Goal: Information Seeking & Learning: Find specific fact

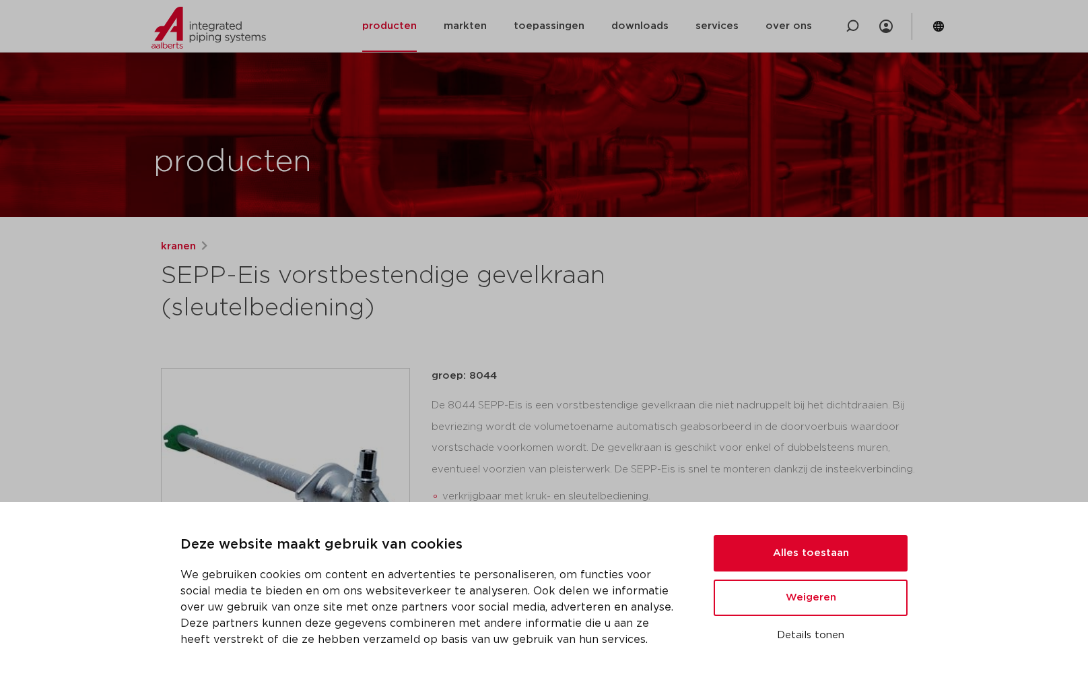
scroll to position [220, 0]
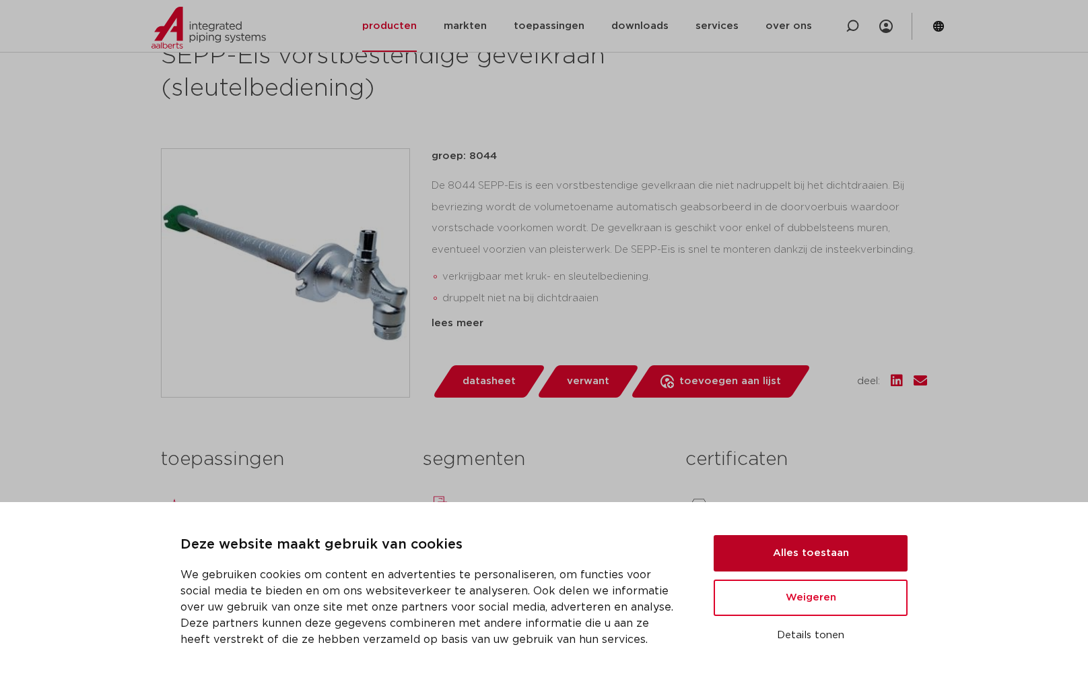
click at [795, 554] on button "Alles toestaan" at bounding box center [811, 553] width 194 height 36
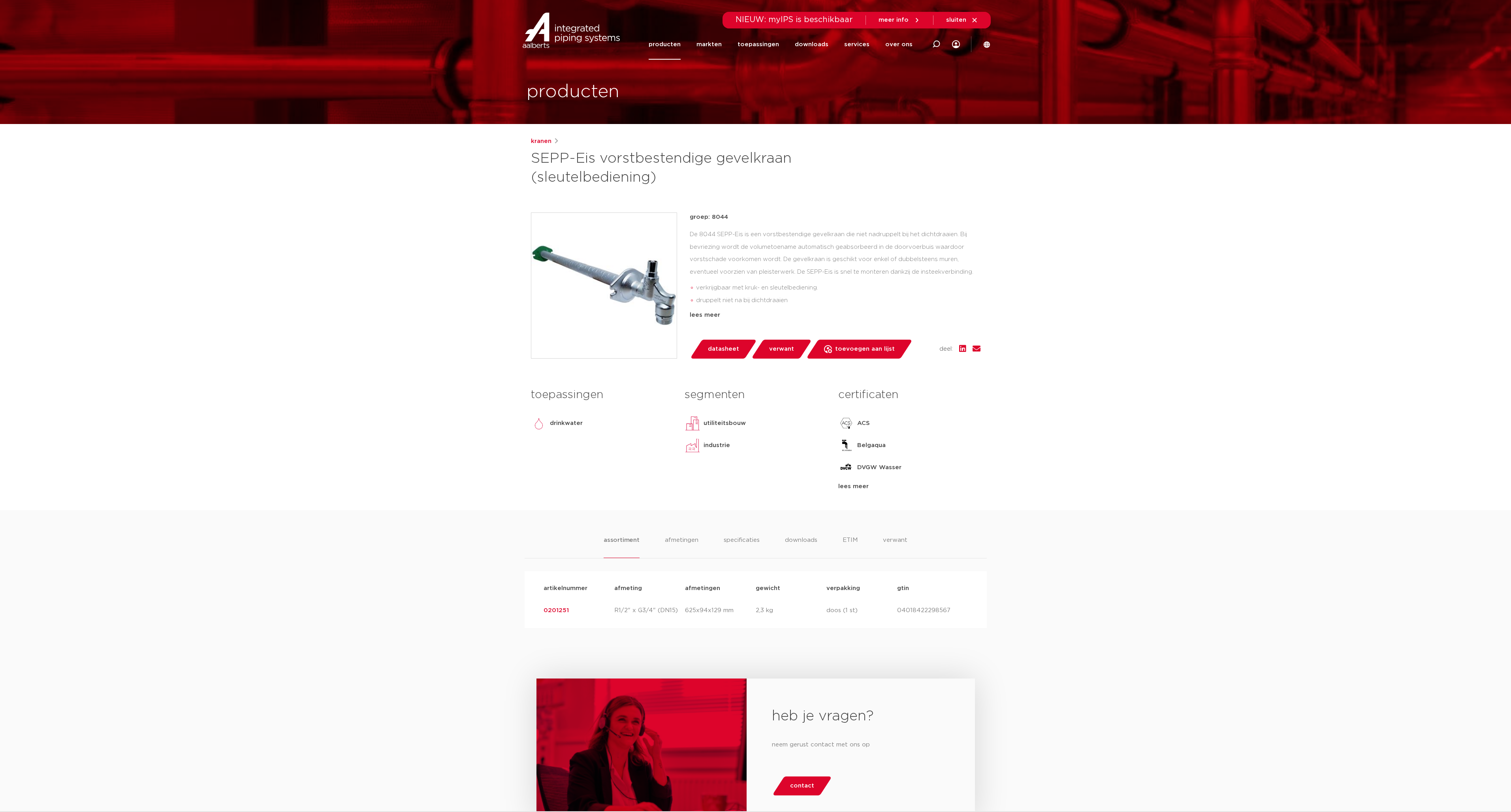
scroll to position [0, 0]
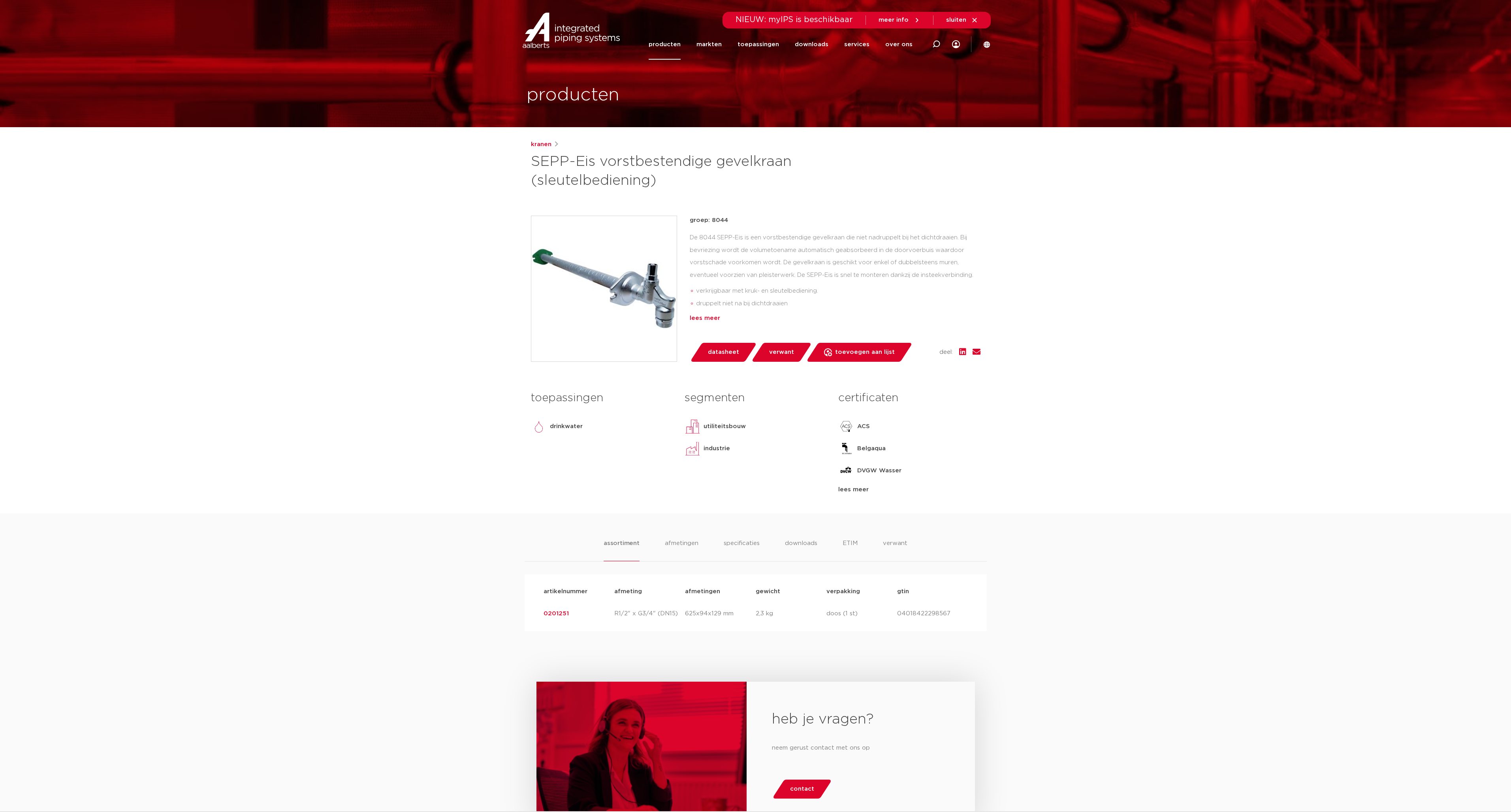
click at [638, 317] on div "lees meer" at bounding box center [835, 318] width 291 height 9
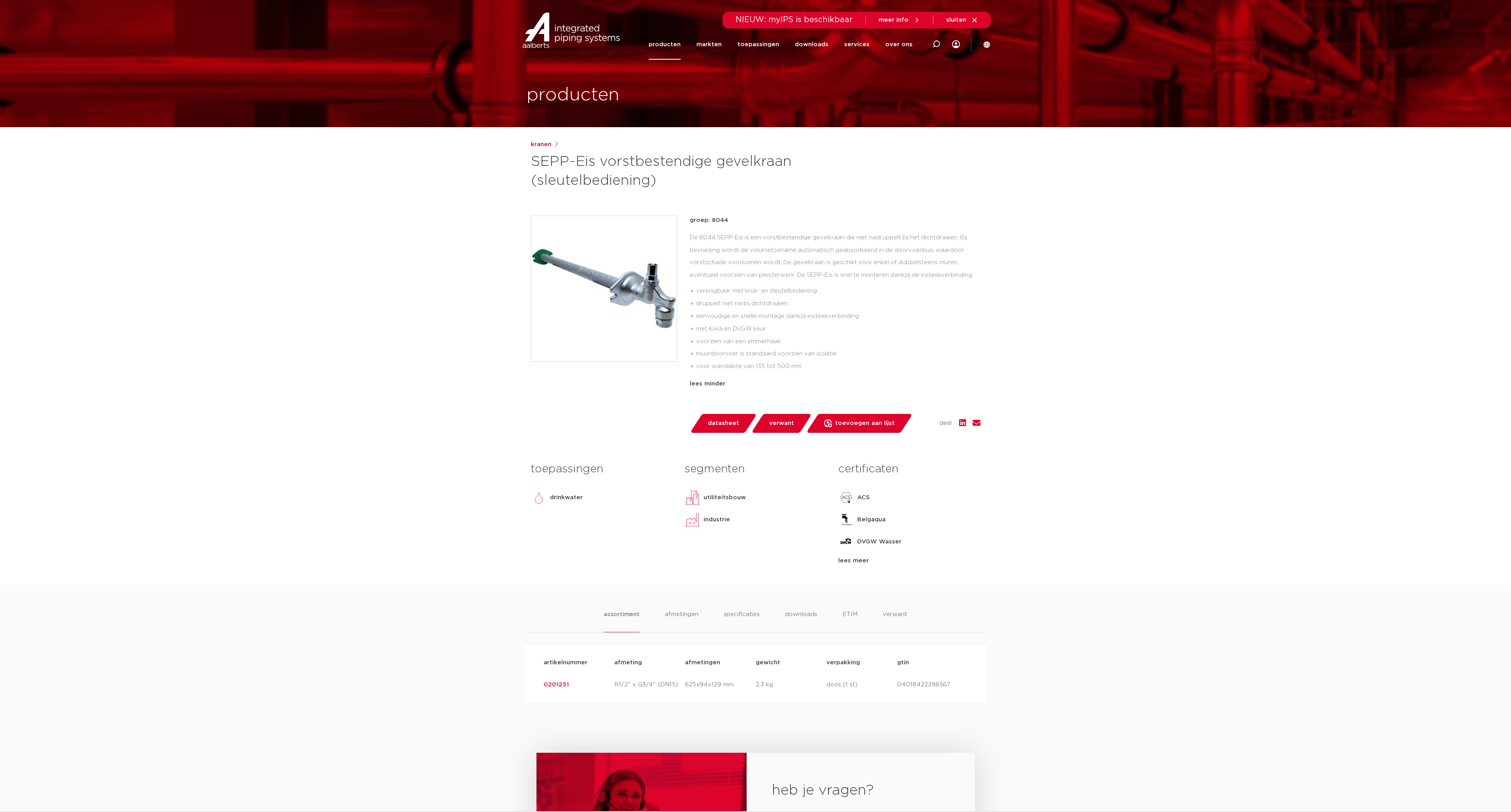
click at [638, 314] on li "eenvoudige en snelle montage dankzij insteekverbinding" at bounding box center [838, 317] width 284 height 13
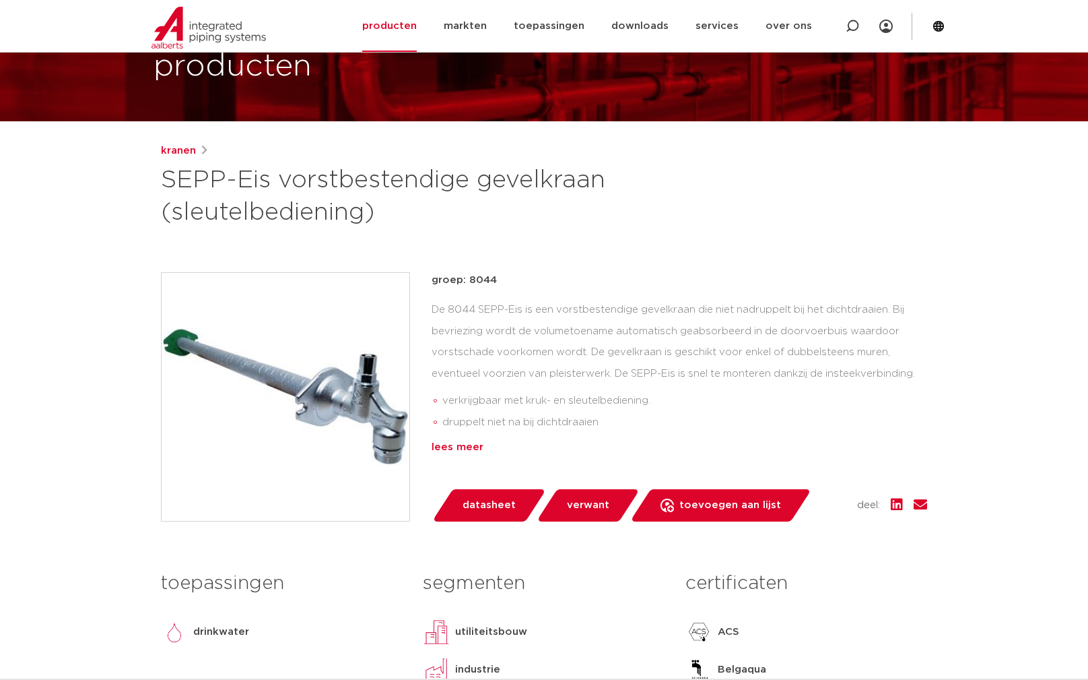
click at [454, 443] on div "lees meer" at bounding box center [680, 447] width 496 height 16
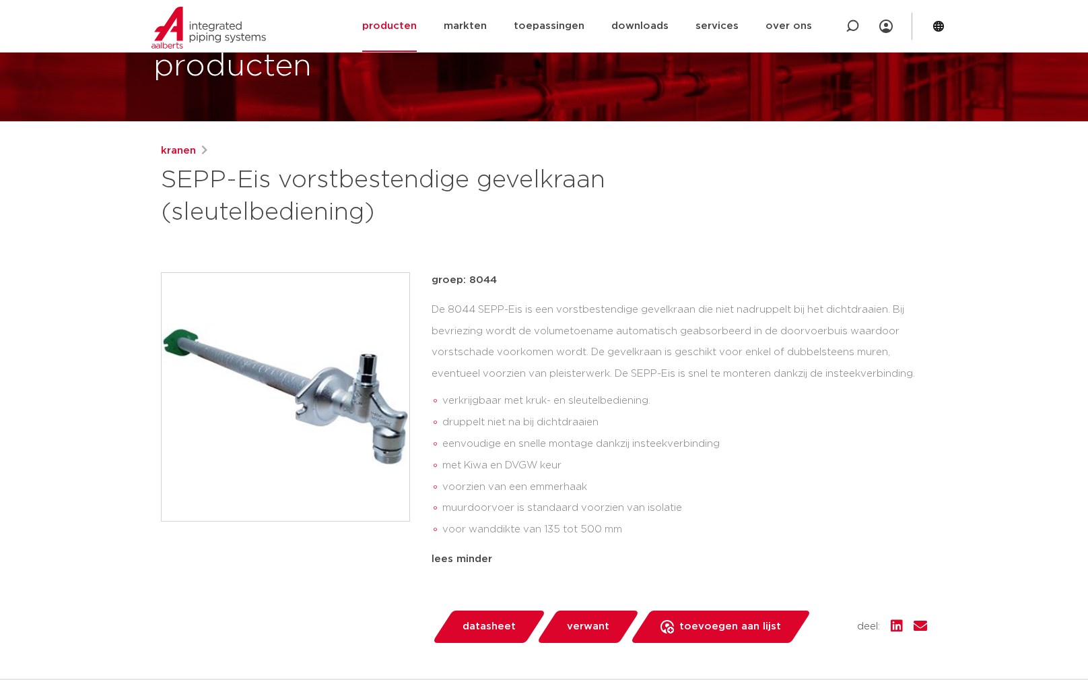
click at [374, 370] on img at bounding box center [286, 397] width 248 height 248
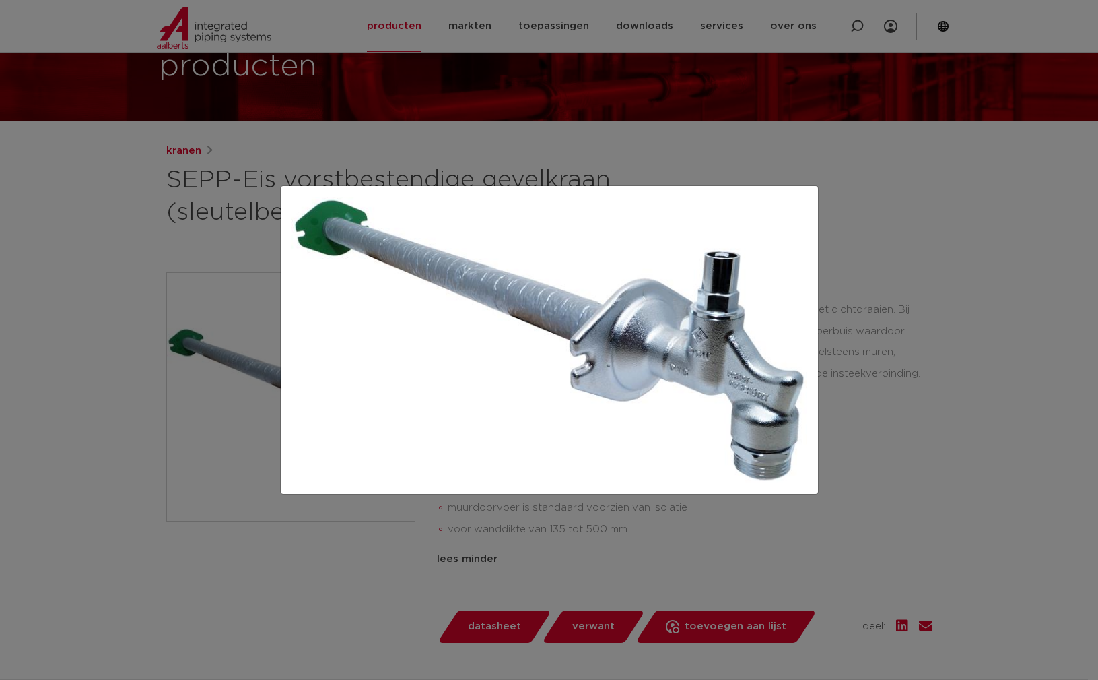
click at [919, 436] on div at bounding box center [549, 340] width 1098 height 680
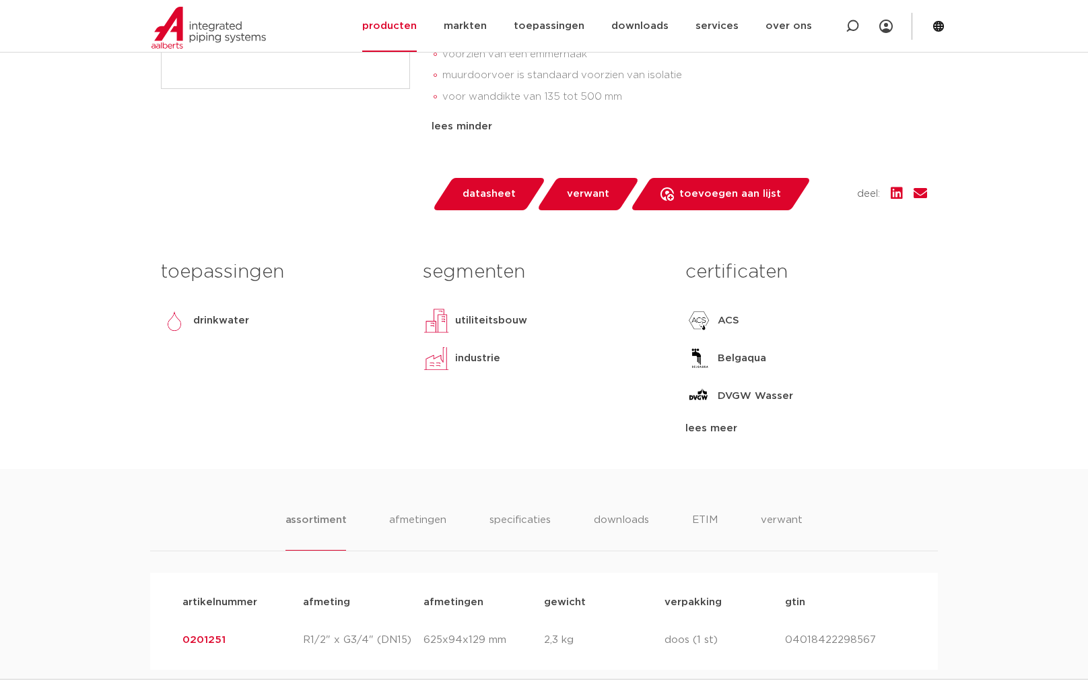
scroll to position [710, 0]
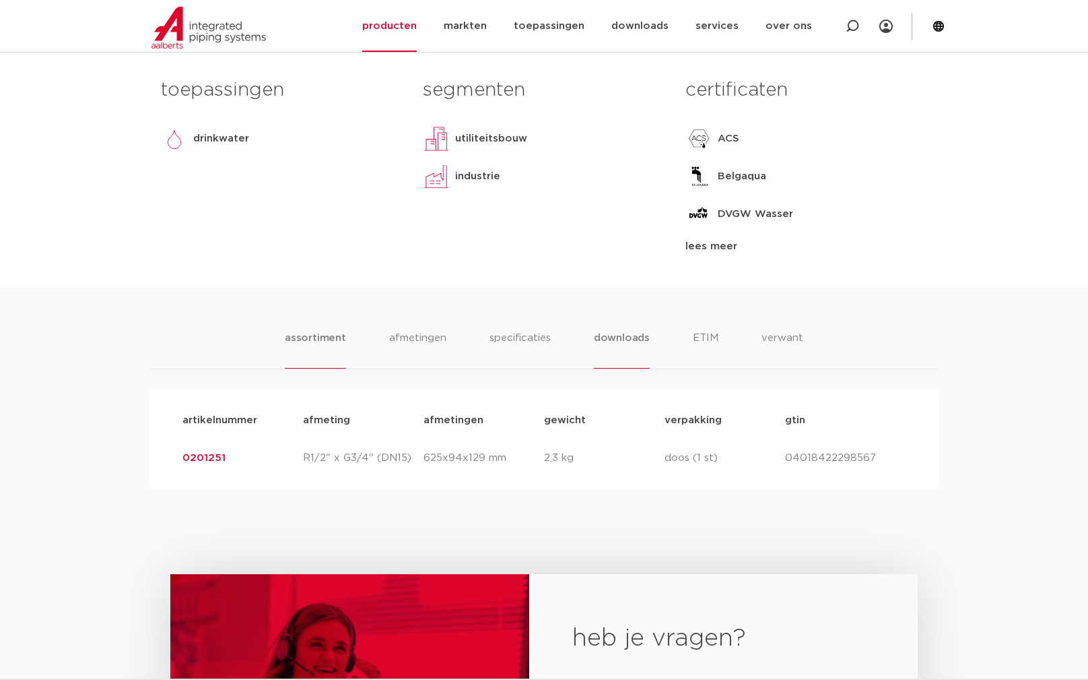
click at [605, 330] on li "downloads" at bounding box center [622, 349] width 56 height 38
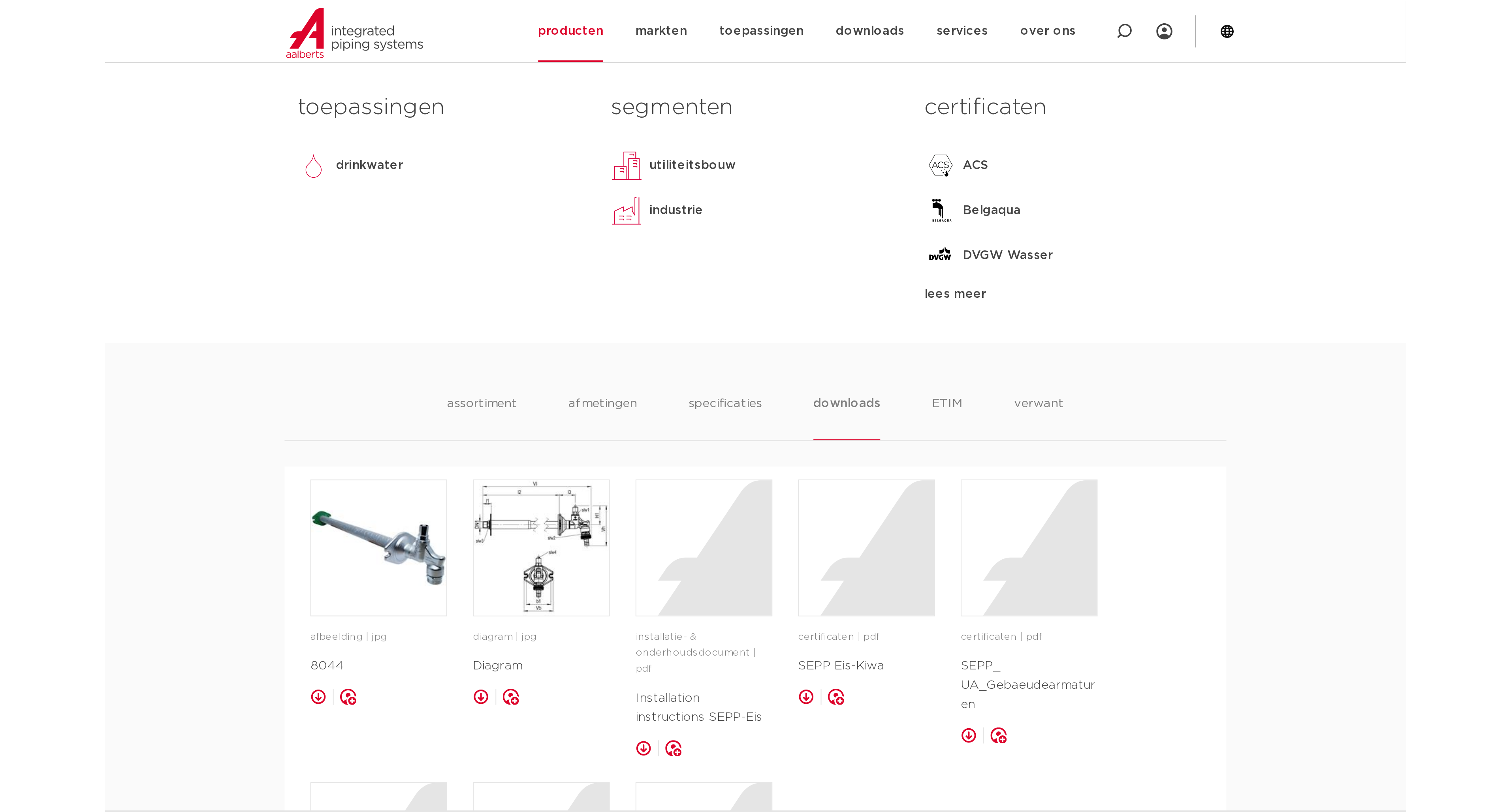
scroll to position [426, 0]
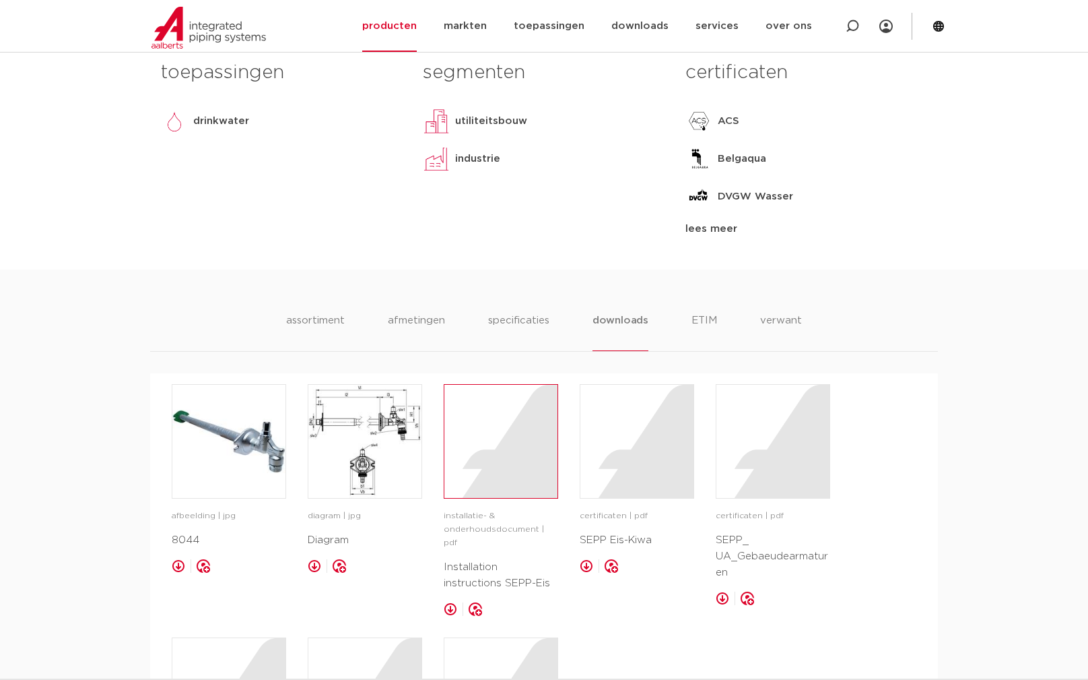
click at [538, 461] on div at bounding box center [500, 441] width 113 height 113
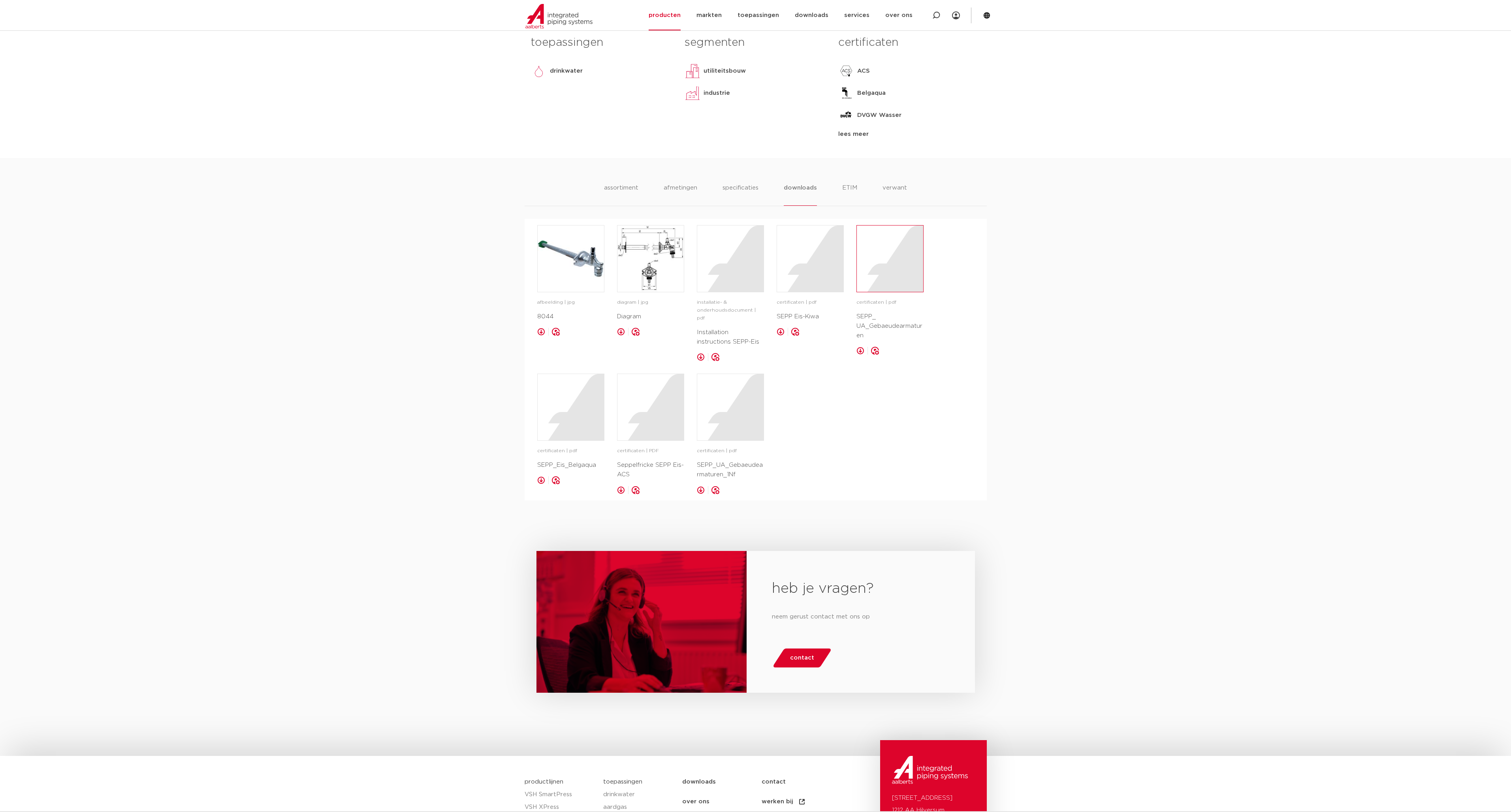
click at [638, 269] on div at bounding box center [890, 259] width 66 height 66
click at [638, 271] on img at bounding box center [651, 259] width 66 height 66
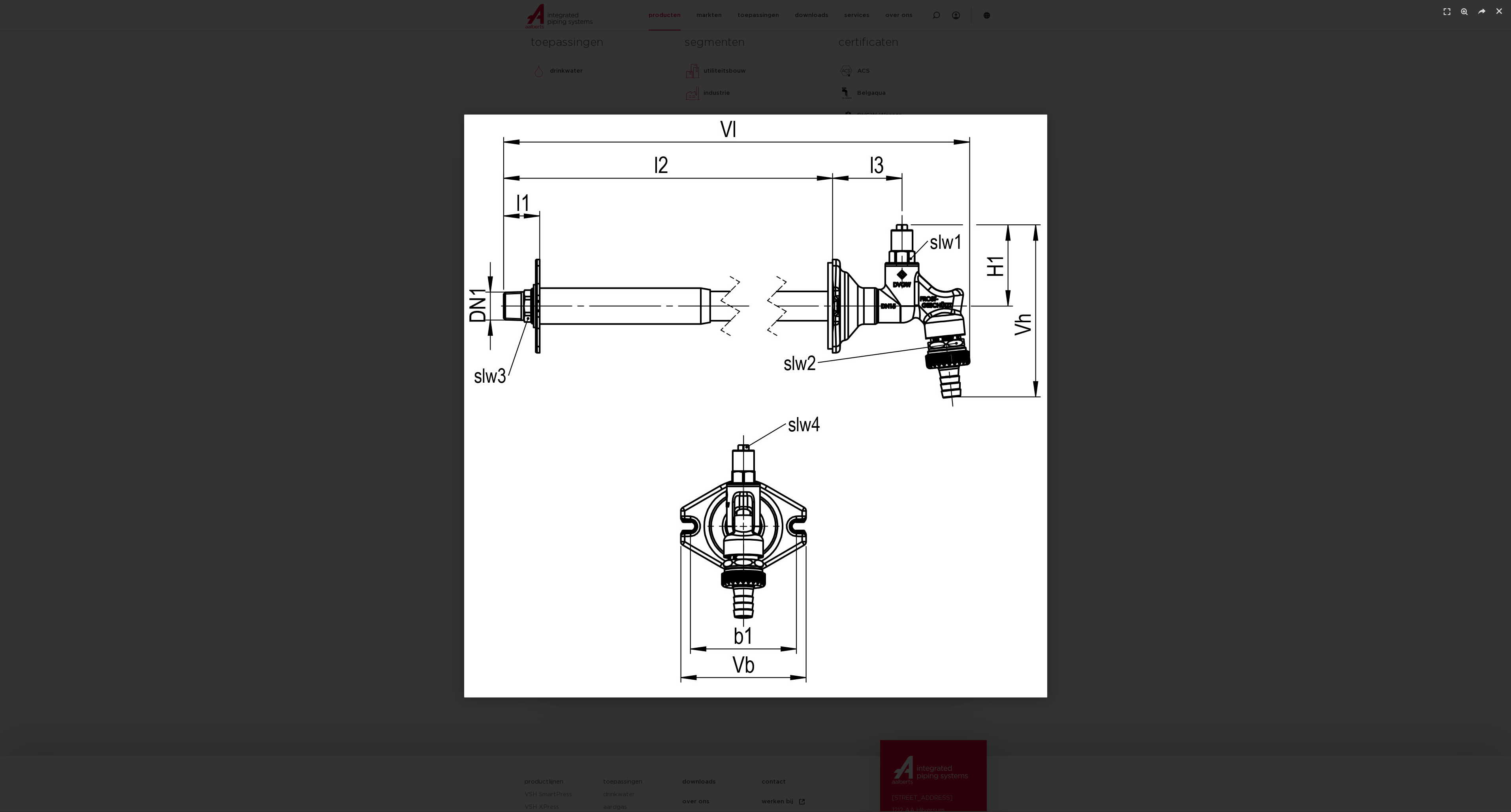
click at [638, 398] on div "1 / 1" at bounding box center [755, 406] width 1456 height 756
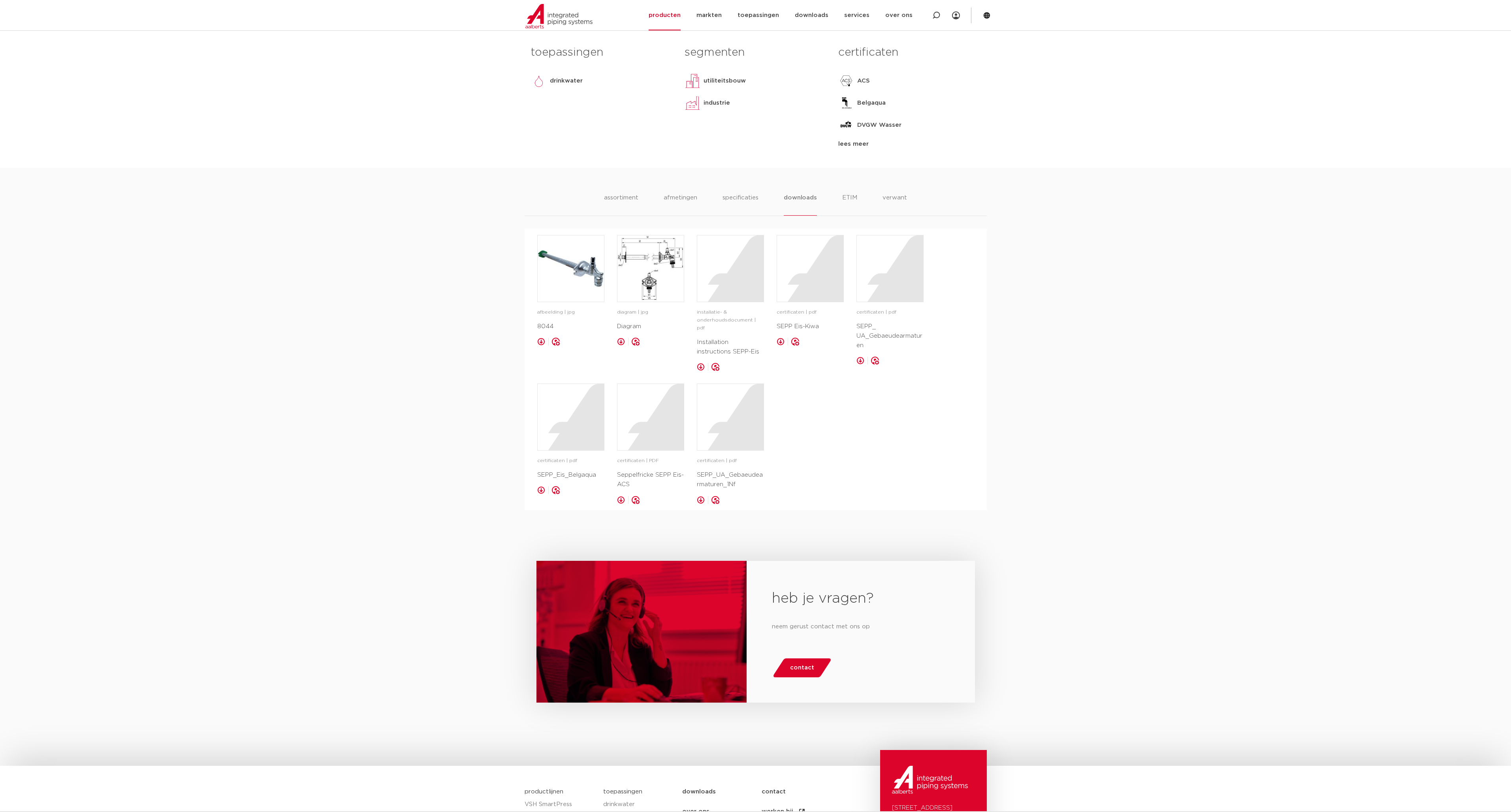
scroll to position [412, 0]
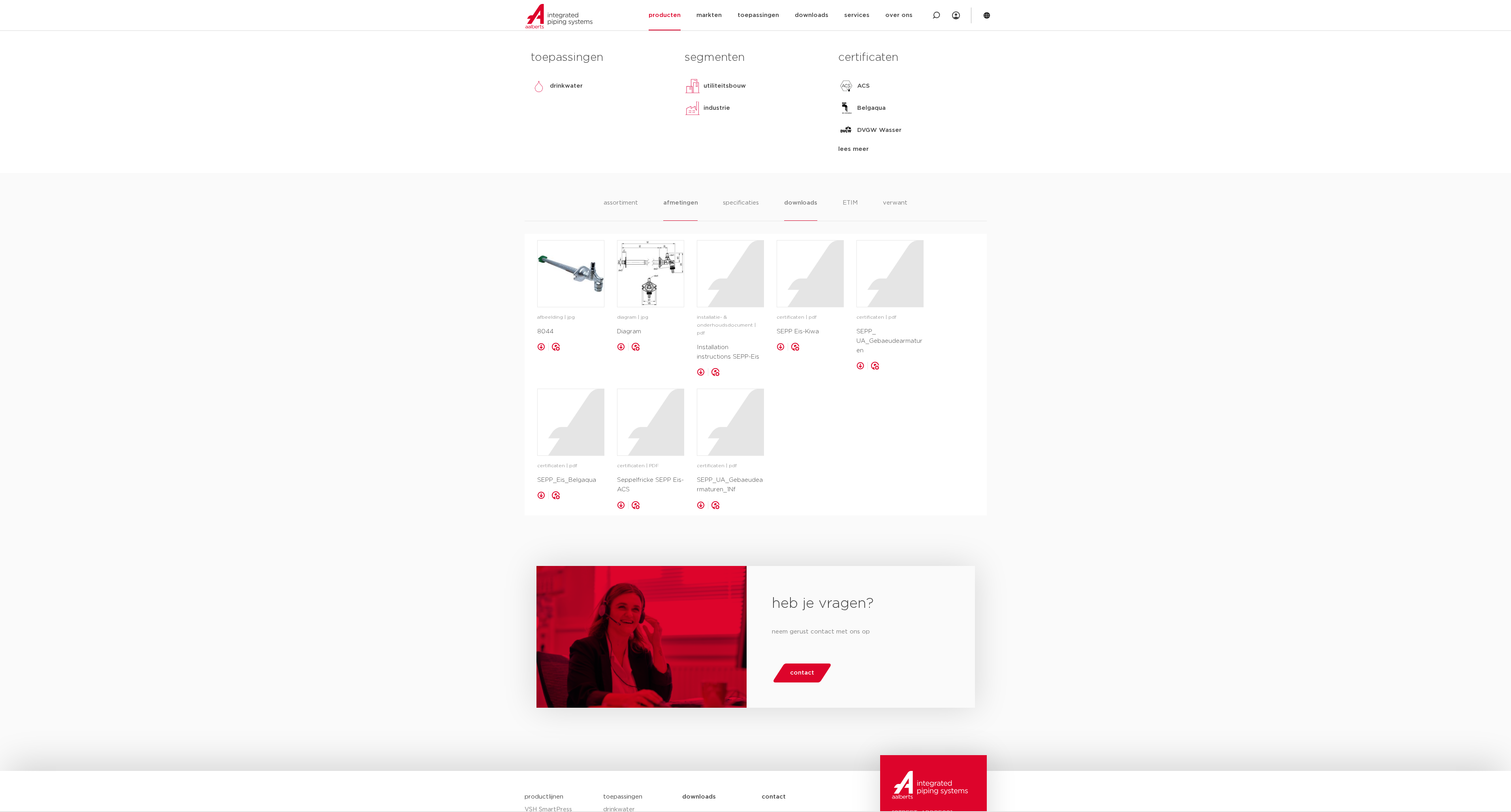
click at [638, 202] on li "afmetingen" at bounding box center [680, 209] width 35 height 22
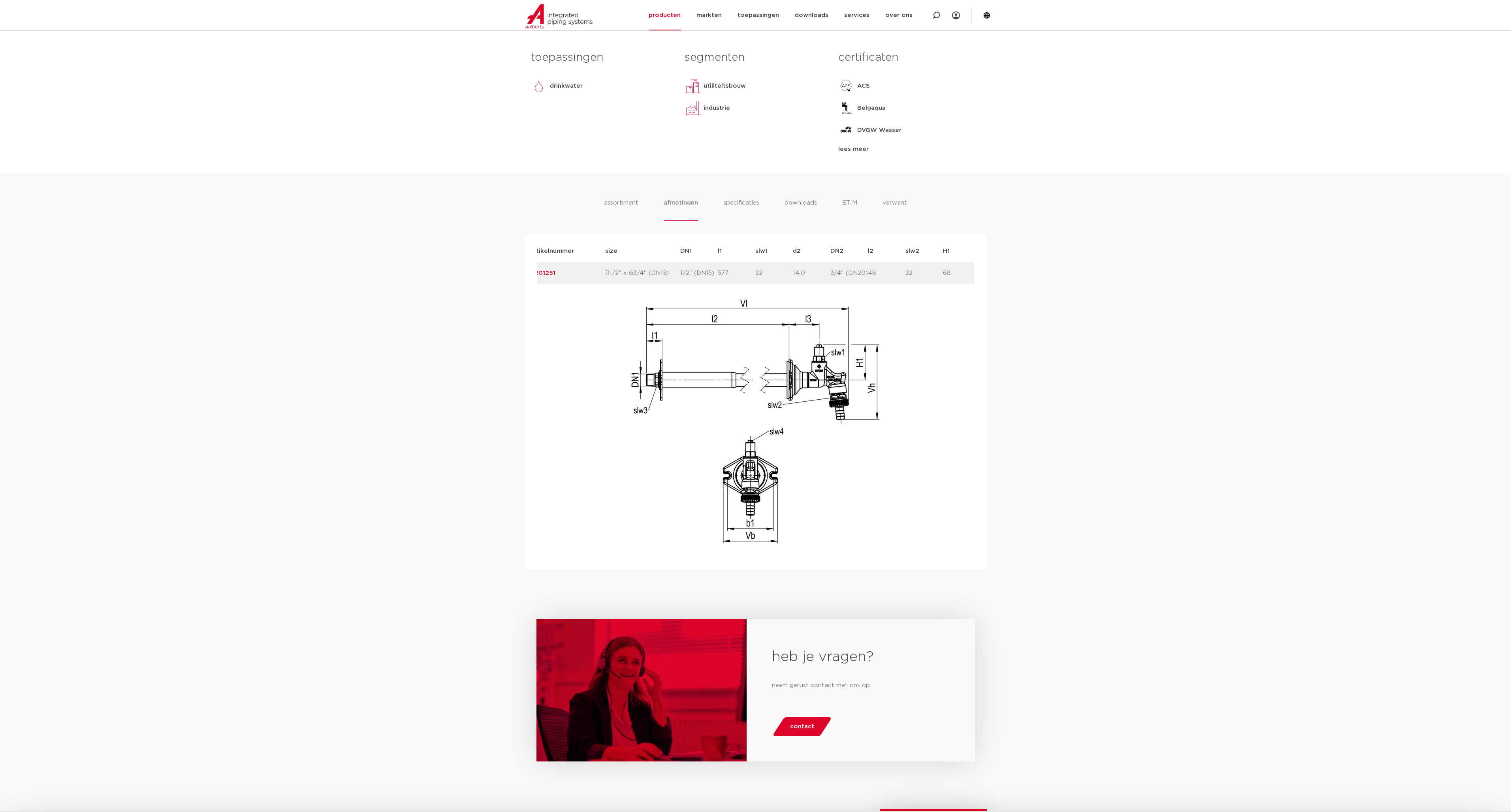
scroll to position [0, 0]
drag, startPoint x: 709, startPoint y: 269, endPoint x: 720, endPoint y: 270, distance: 11.0
click at [638, 270] on p "1/2" (DN15)" at bounding box center [713, 273] width 38 height 9
click at [638, 270] on p "1/2" (DN15)" at bounding box center [713, 273] width 38 height 9
click at [638, 269] on p "1/2" (DN15)" at bounding box center [713, 273] width 38 height 9
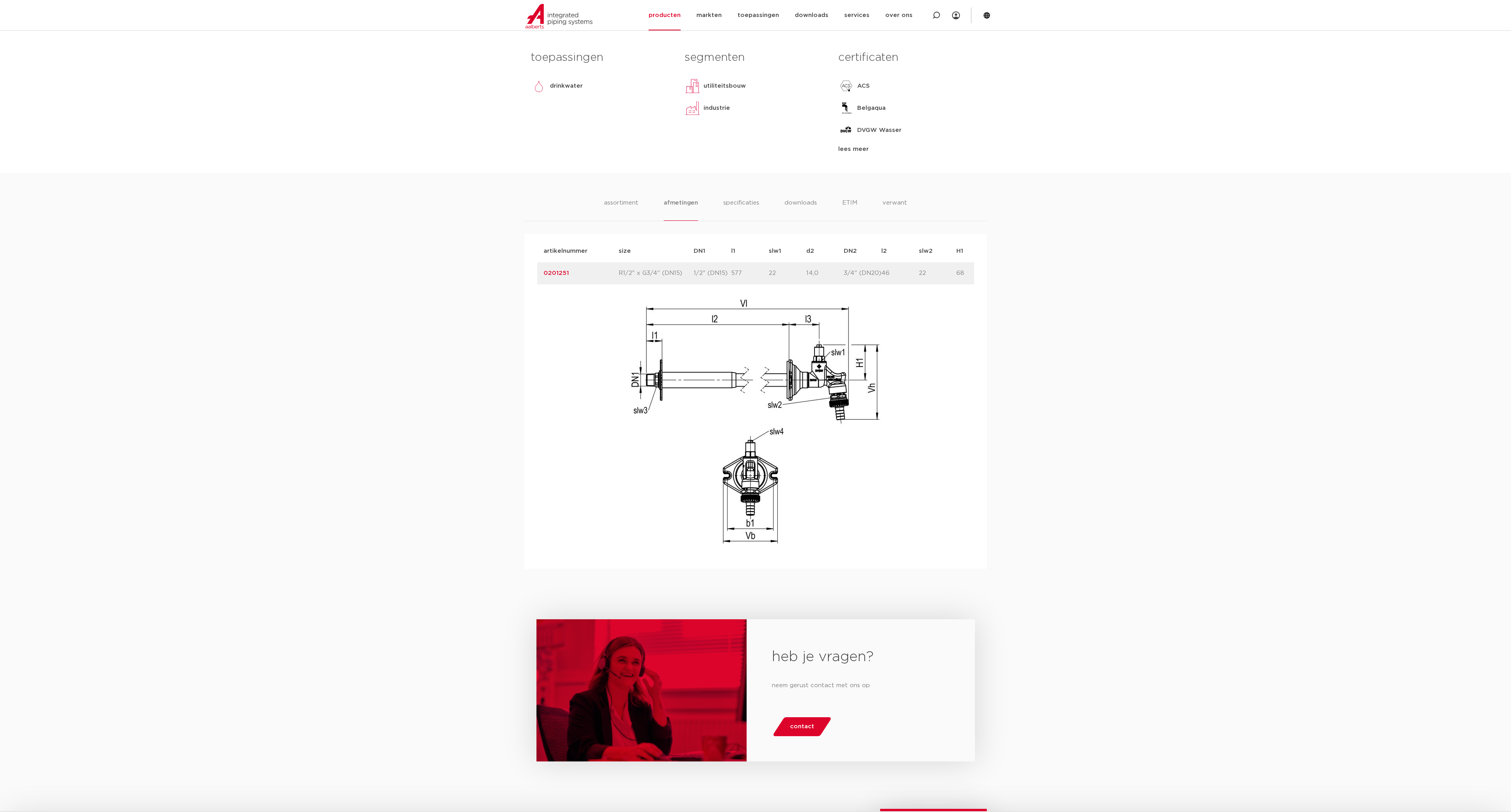
drag, startPoint x: 721, startPoint y: 269, endPoint x: 707, endPoint y: 269, distance: 14.0
click at [638, 269] on p "1/2" (DN15)" at bounding box center [713, 273] width 38 height 9
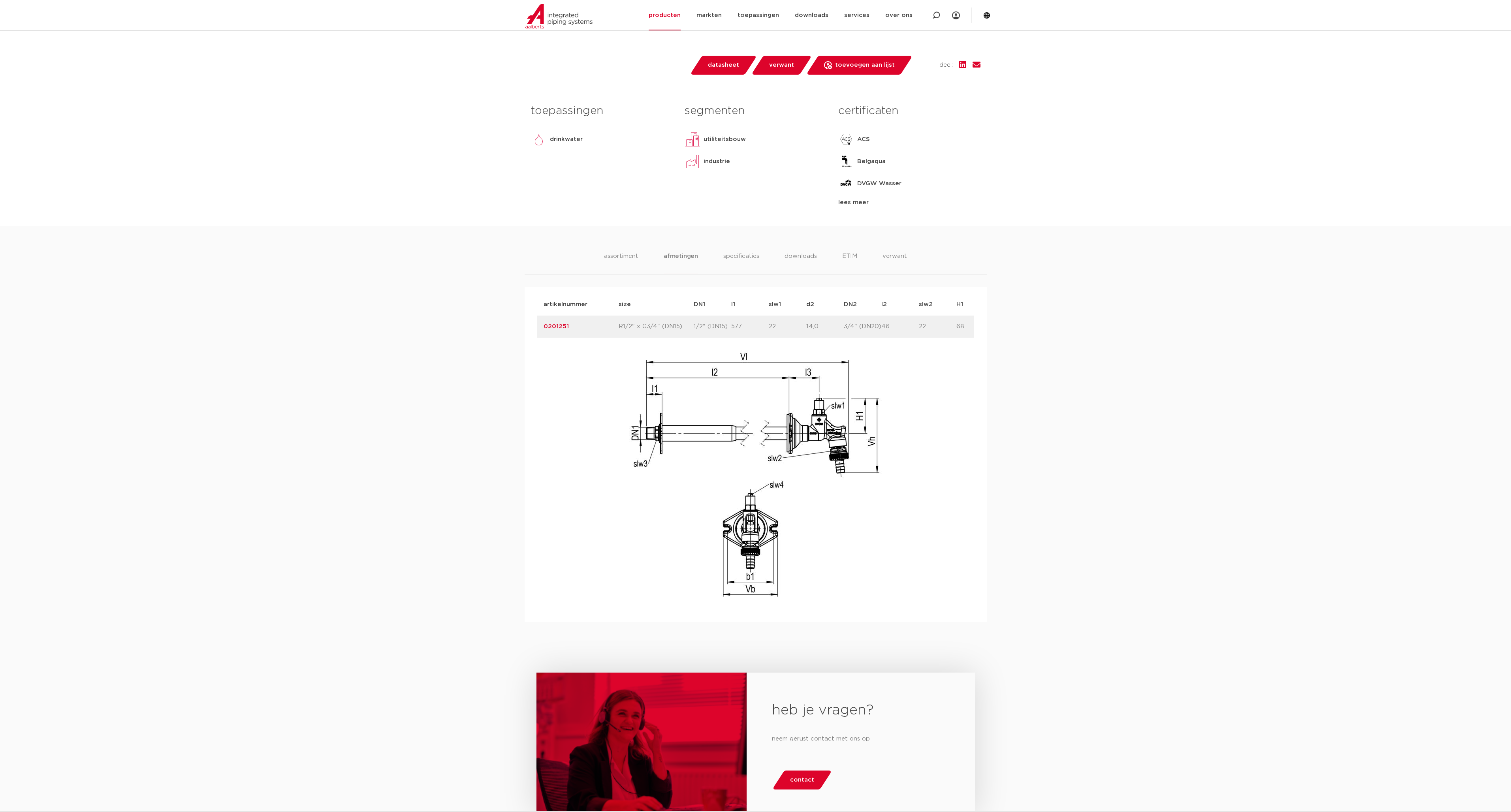
scroll to position [403, 0]
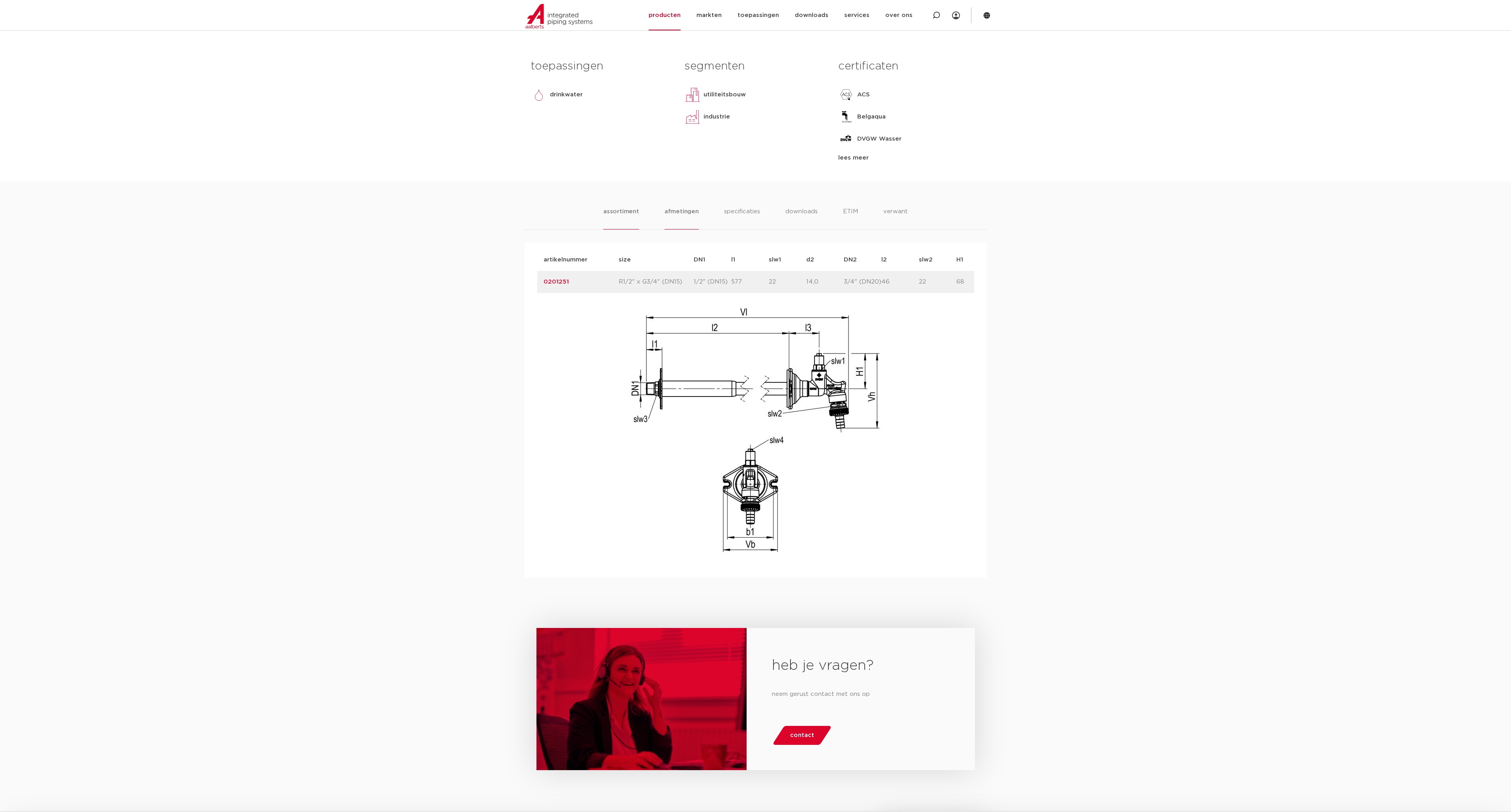
click at [627, 210] on li "assortiment" at bounding box center [621, 218] width 36 height 22
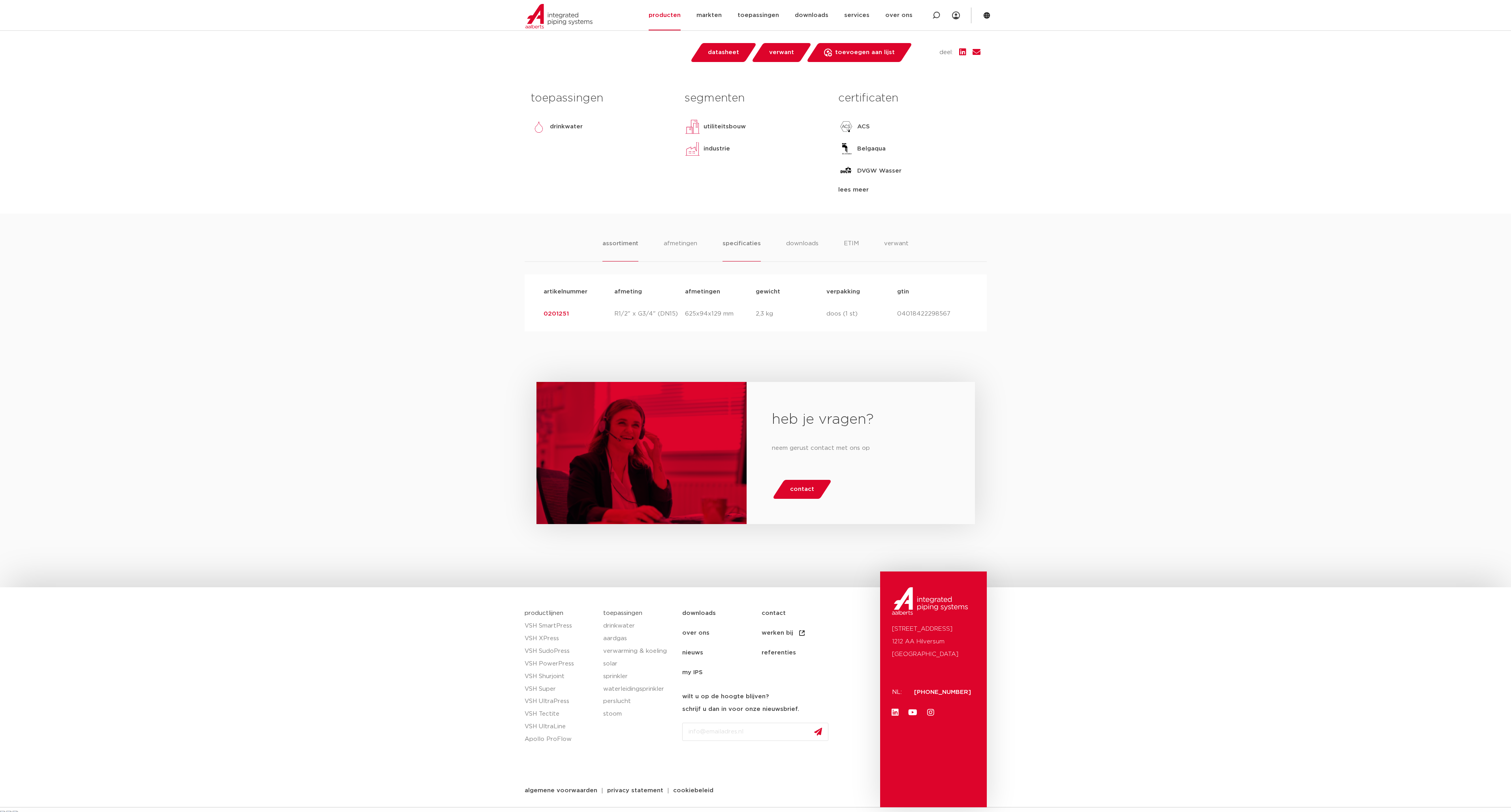
click at [638, 245] on li "specificaties" at bounding box center [741, 250] width 38 height 22
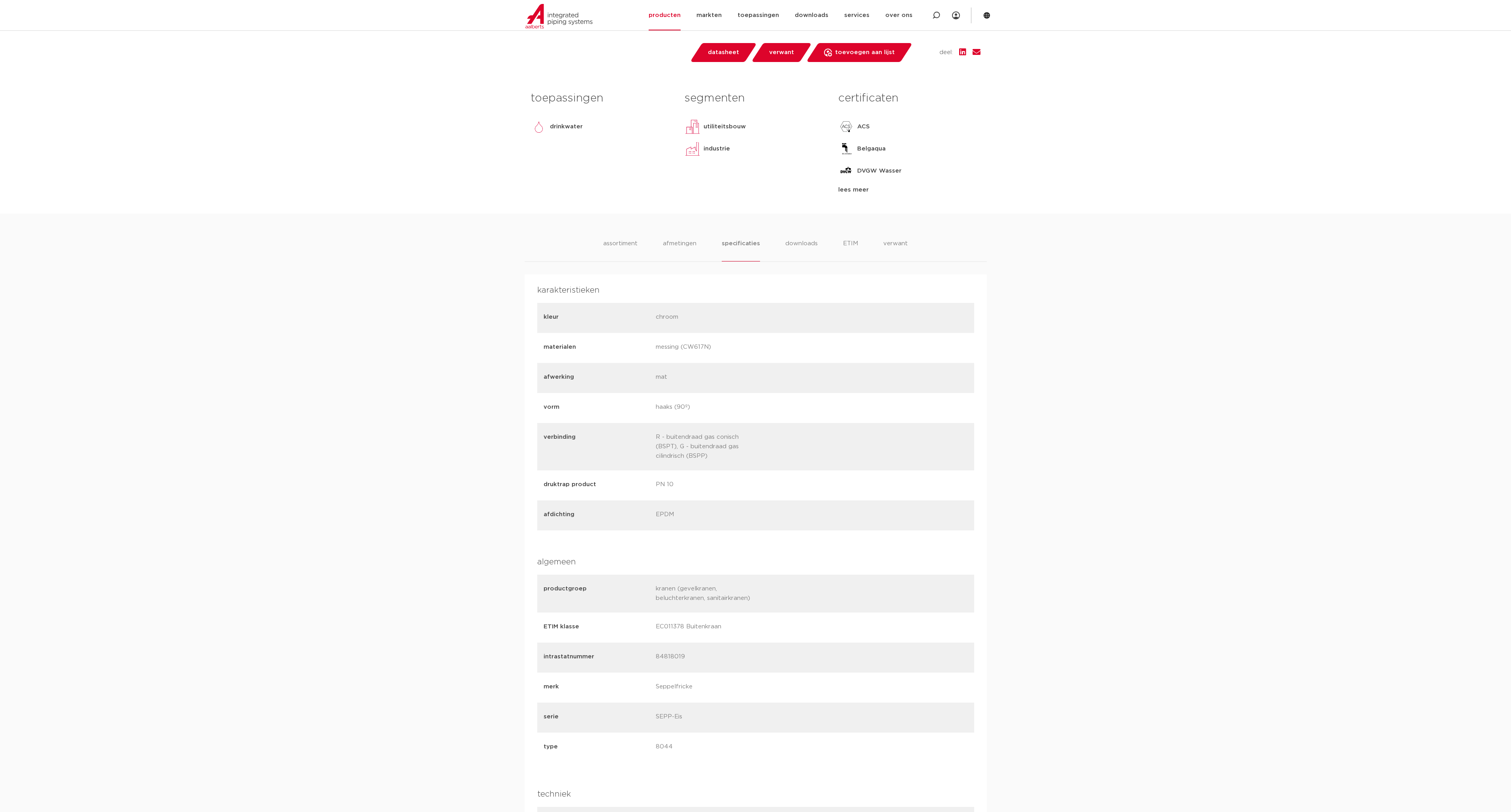
drag, startPoint x: 652, startPoint y: 432, endPoint x: 744, endPoint y: 449, distance: 93.6
click at [638, 398] on div "verbinding R - buitendraad gas conisch (BSPT), G - buitendraad gas cilindrisch …" at bounding box center [755, 446] width 437 height 47
click at [638, 398] on p "R - buitendraad gas conisch (BSPT), G - buitendraad gas cilindrisch (BSPP)" at bounding box center [709, 446] width 106 height 28
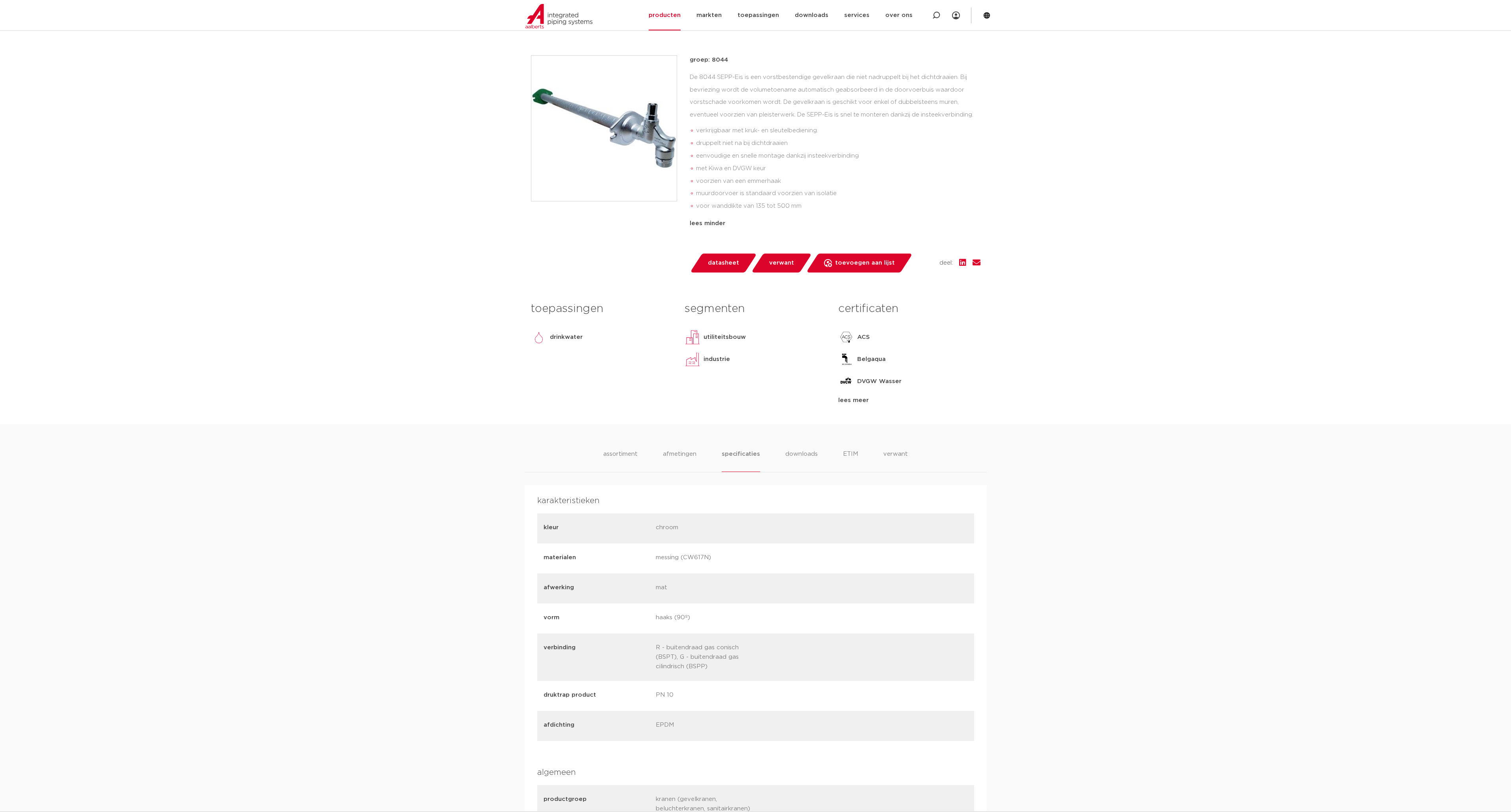
scroll to position [205, 0]
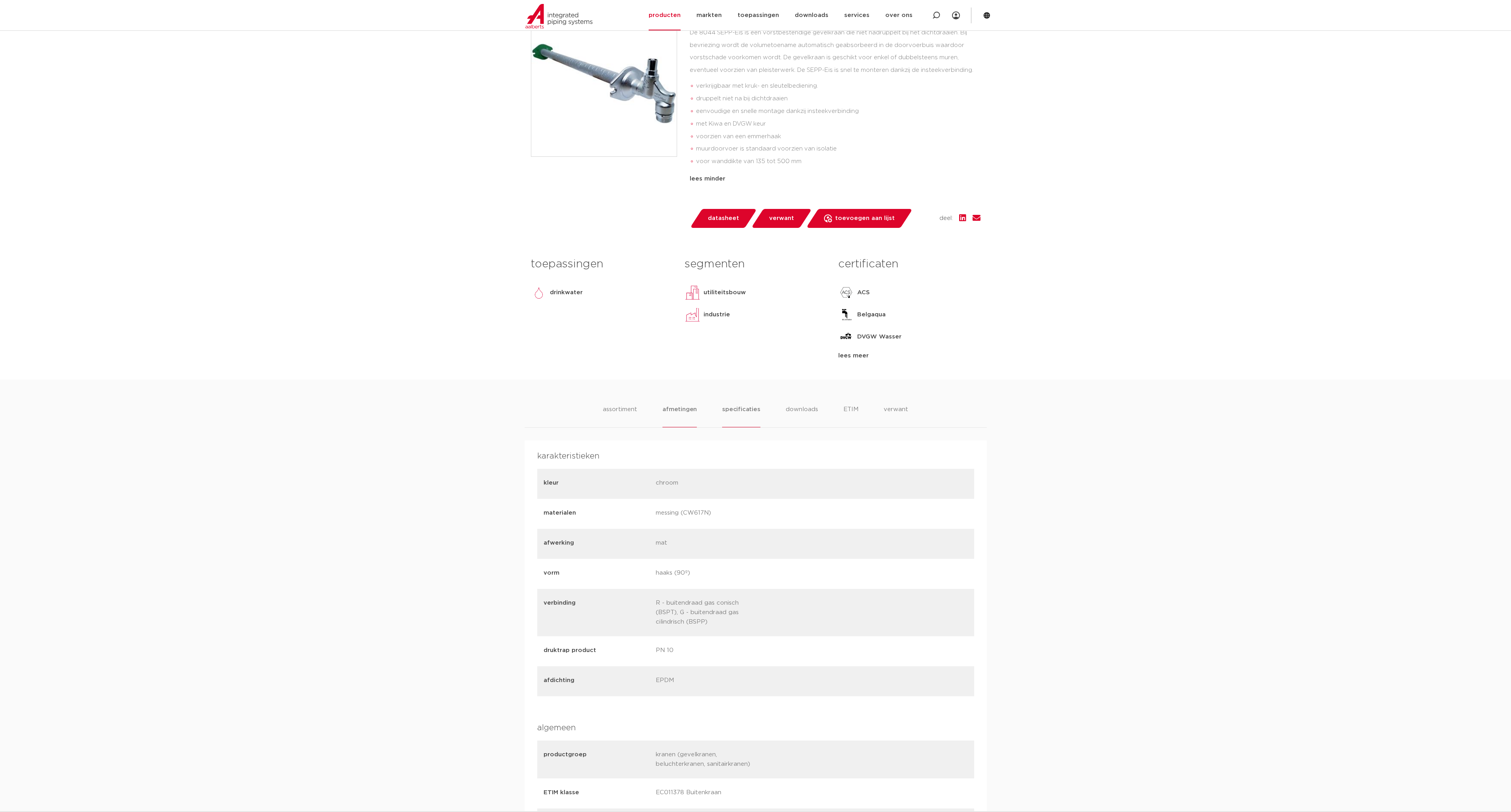
click at [638, 398] on li "afmetingen" at bounding box center [679, 416] width 35 height 22
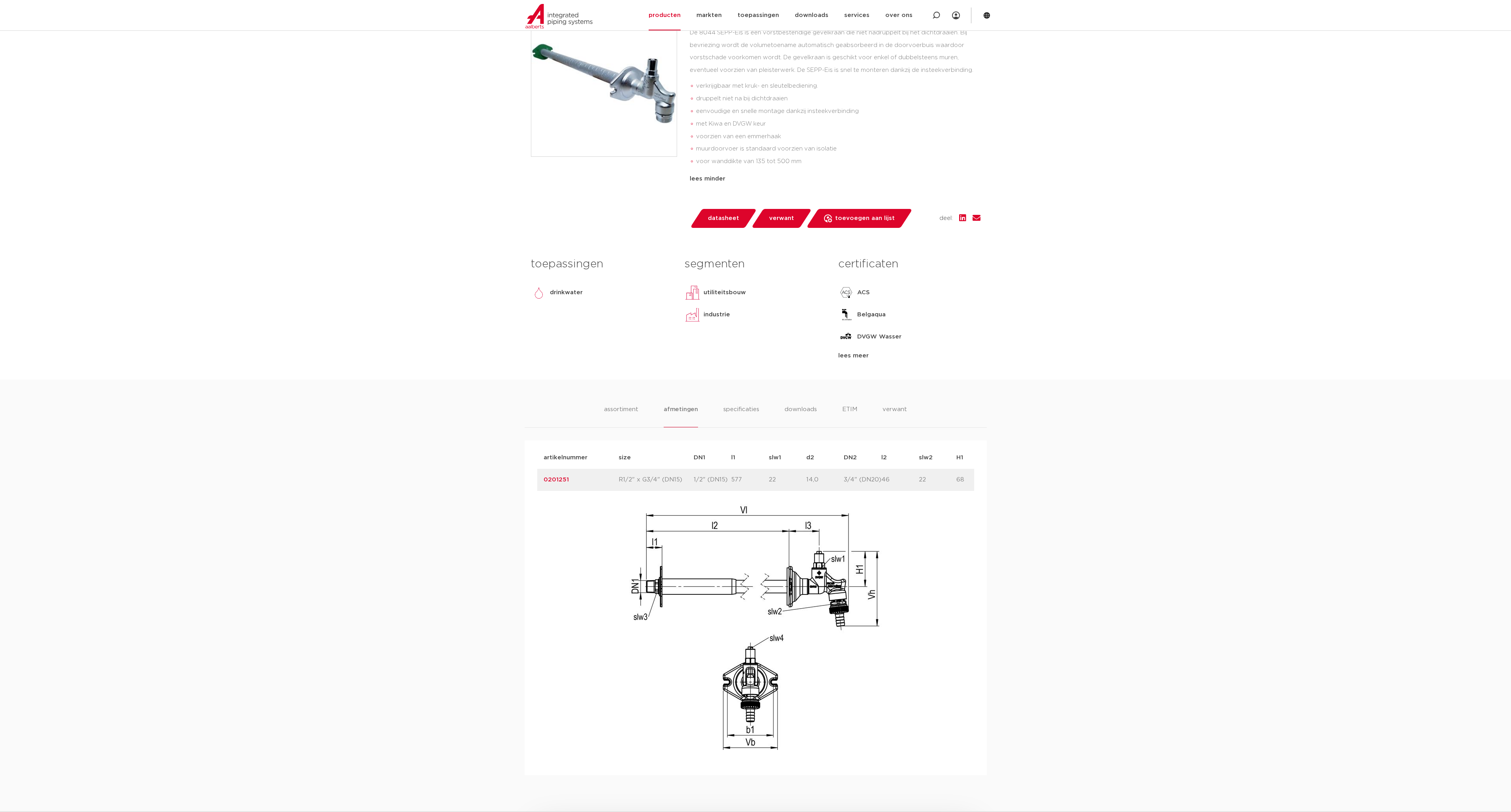
drag, startPoint x: 706, startPoint y: 473, endPoint x: 719, endPoint y: 474, distance: 13.0
click at [638, 398] on p "1/2" (DN15)" at bounding box center [713, 480] width 38 height 9
copy p "DN15"
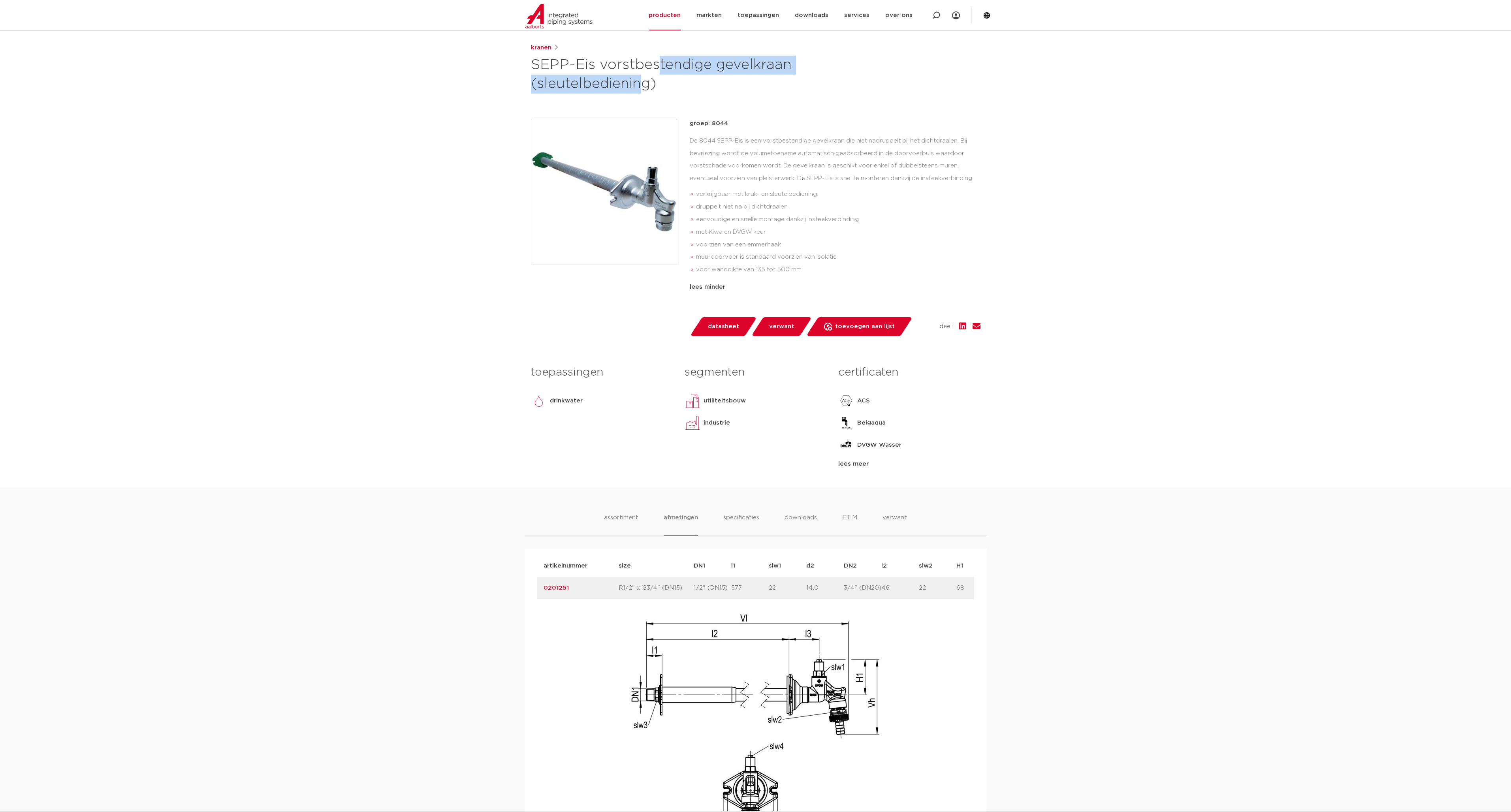
drag, startPoint x: 533, startPoint y: 61, endPoint x: 794, endPoint y: 59, distance: 261.0
click at [638, 59] on h1 "SEPP-Eis vorstbestendige gevelkraan (sleutelbediening)" at bounding box center [679, 74] width 297 height 38
copy h1 "SEPP-Eis vorstbestendige gevelkraan"
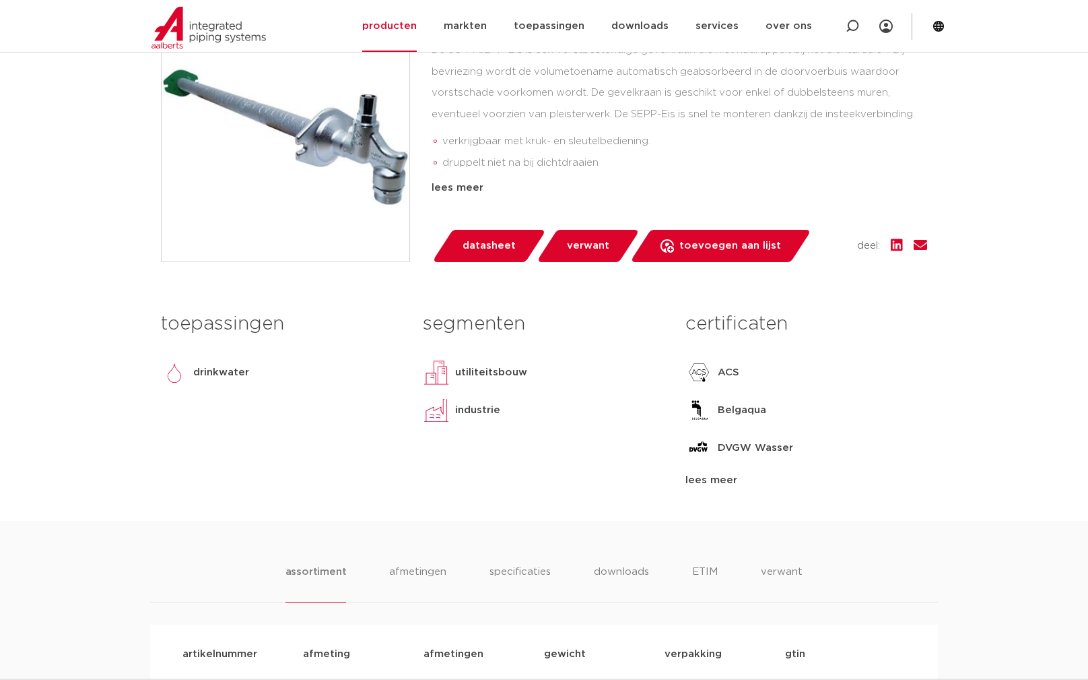
scroll to position [534, 0]
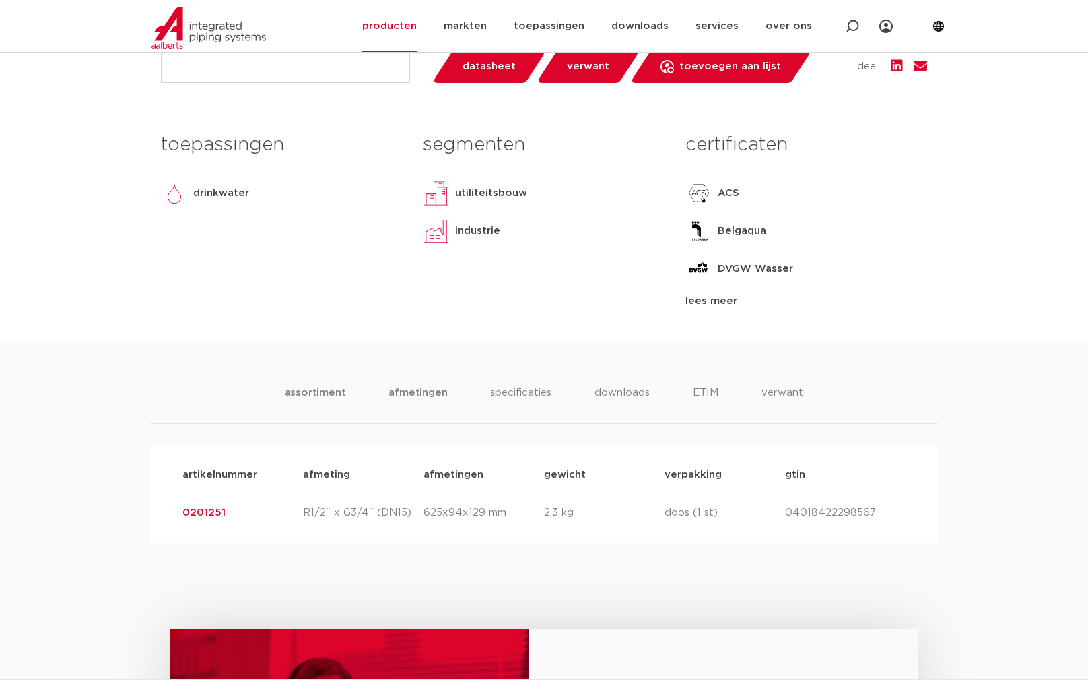
click at [438, 398] on li "afmetingen" at bounding box center [418, 404] width 59 height 38
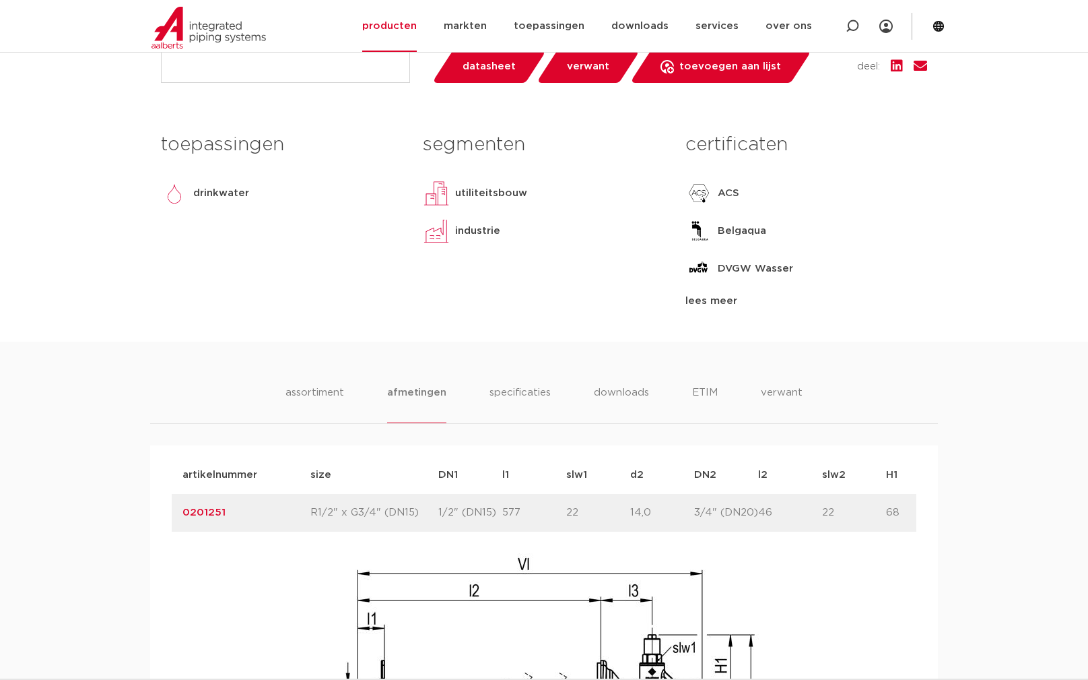
scroll to position [748, 0]
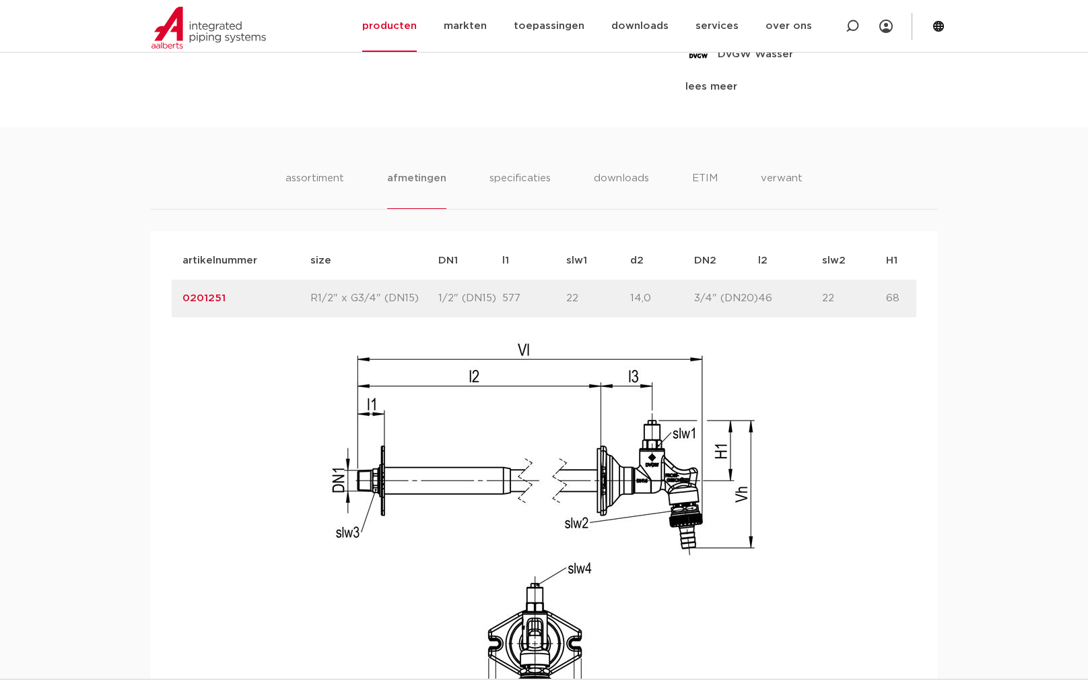
drag, startPoint x: 434, startPoint y: 298, endPoint x: 455, endPoint y: 297, distance: 20.2
click at [456, 296] on p "1/2" (DN15)" at bounding box center [470, 298] width 64 height 16
click at [453, 297] on p "1/2" (DN15)" at bounding box center [470, 298] width 64 height 16
drag, startPoint x: 451, startPoint y: 296, endPoint x: 432, endPoint y: 296, distance: 18.9
click at [438, 296] on p "1/2" (DN15)" at bounding box center [470, 298] width 64 height 16
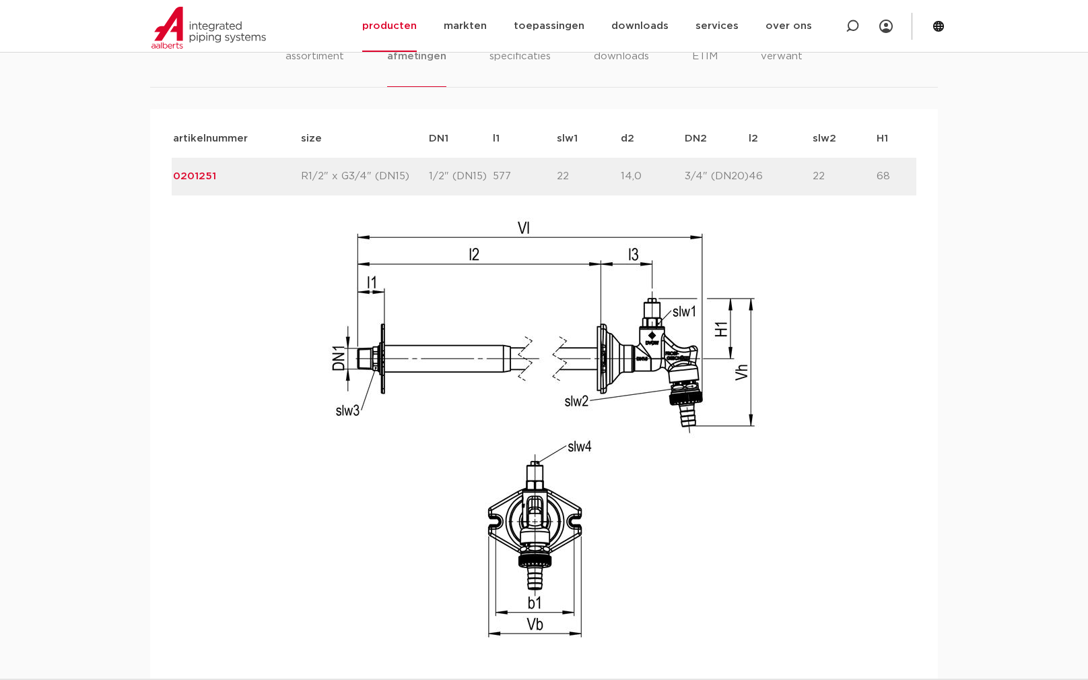
scroll to position [0, 0]
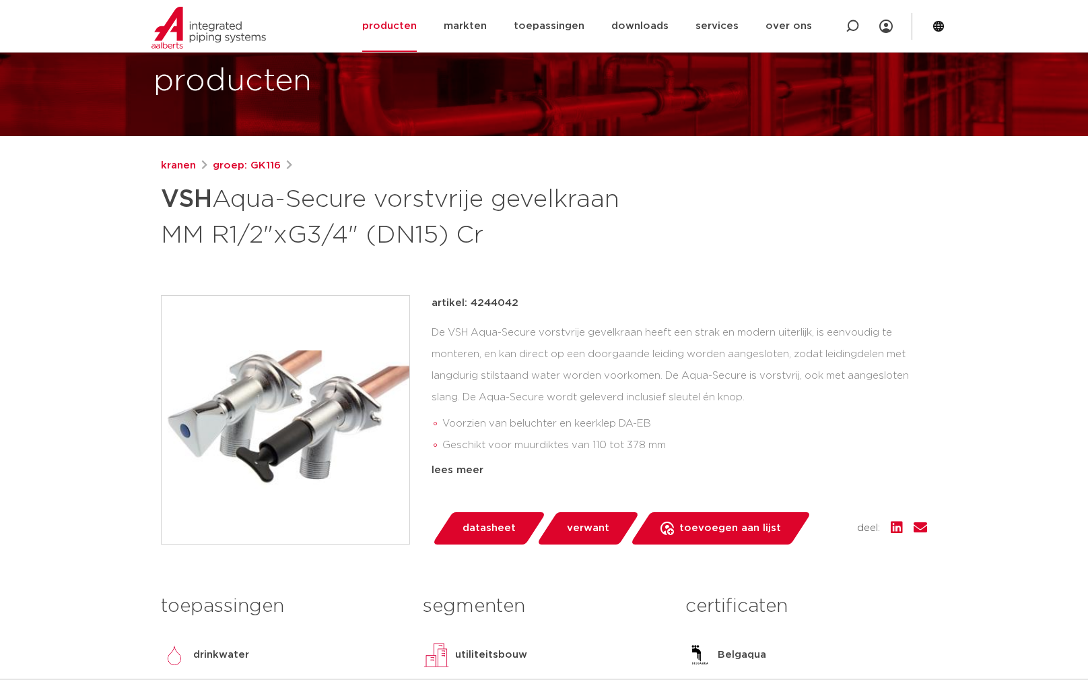
scroll to position [4, 0]
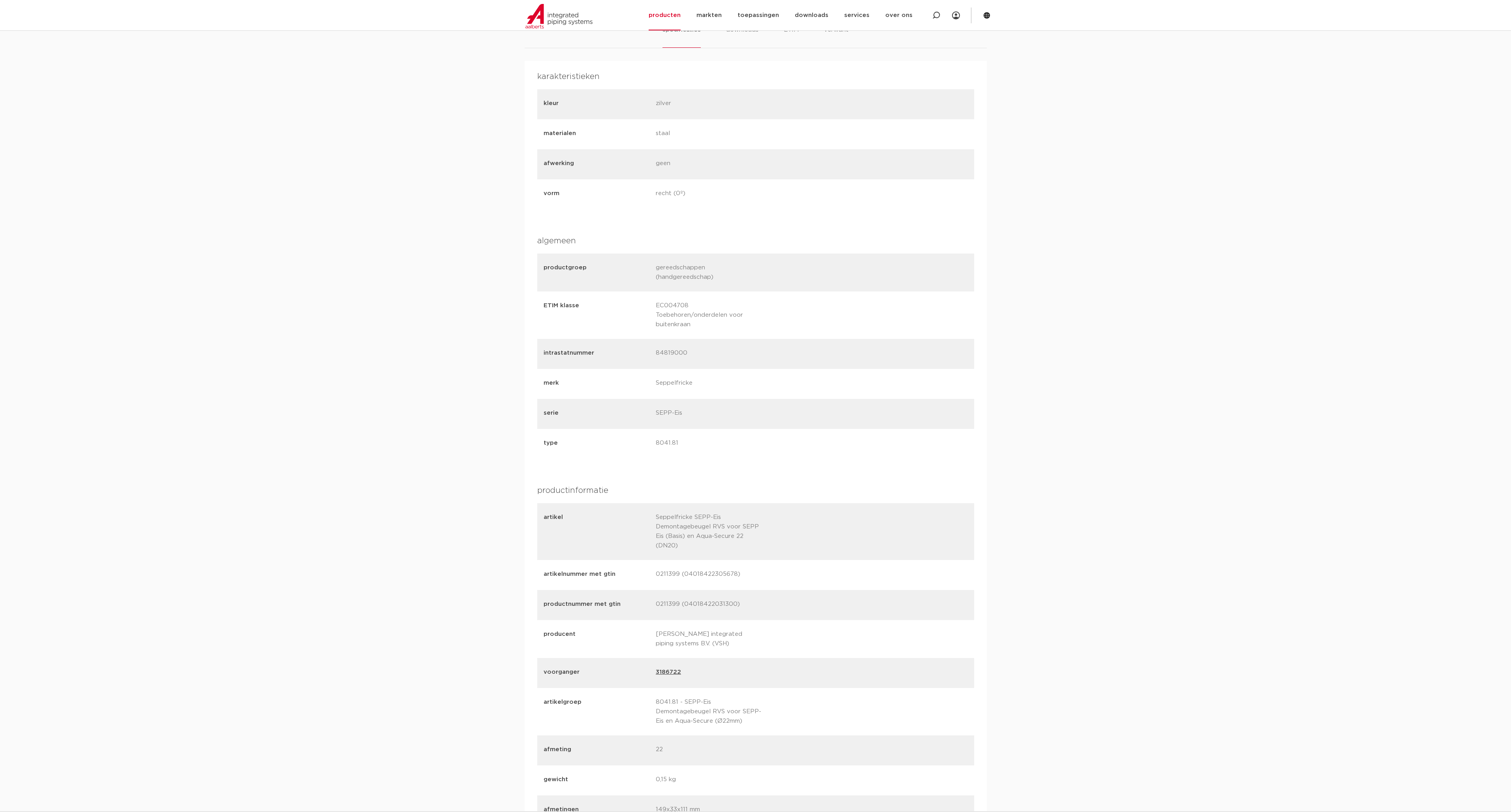
scroll to position [680, 0]
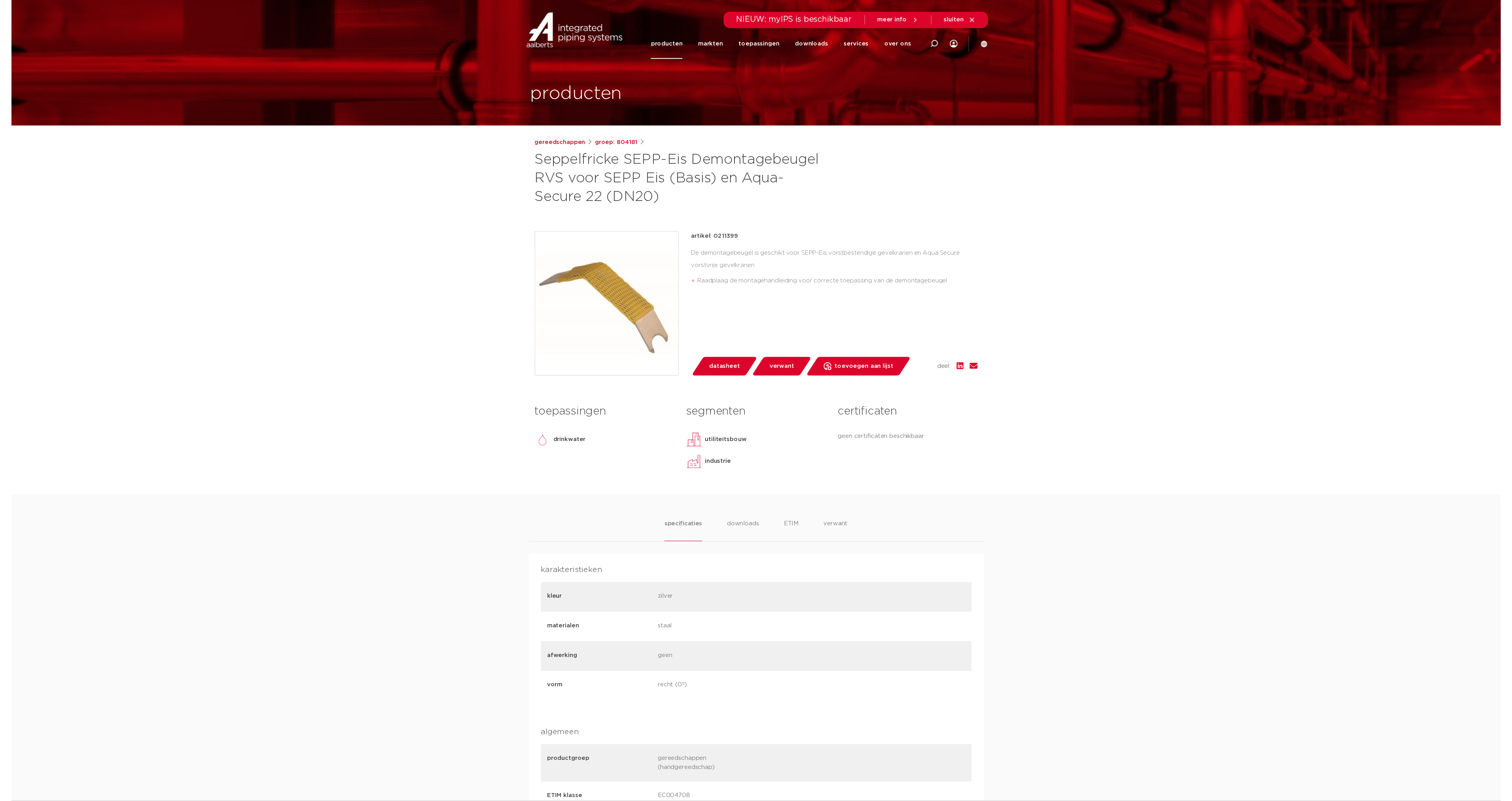
scroll to position [758, 0]
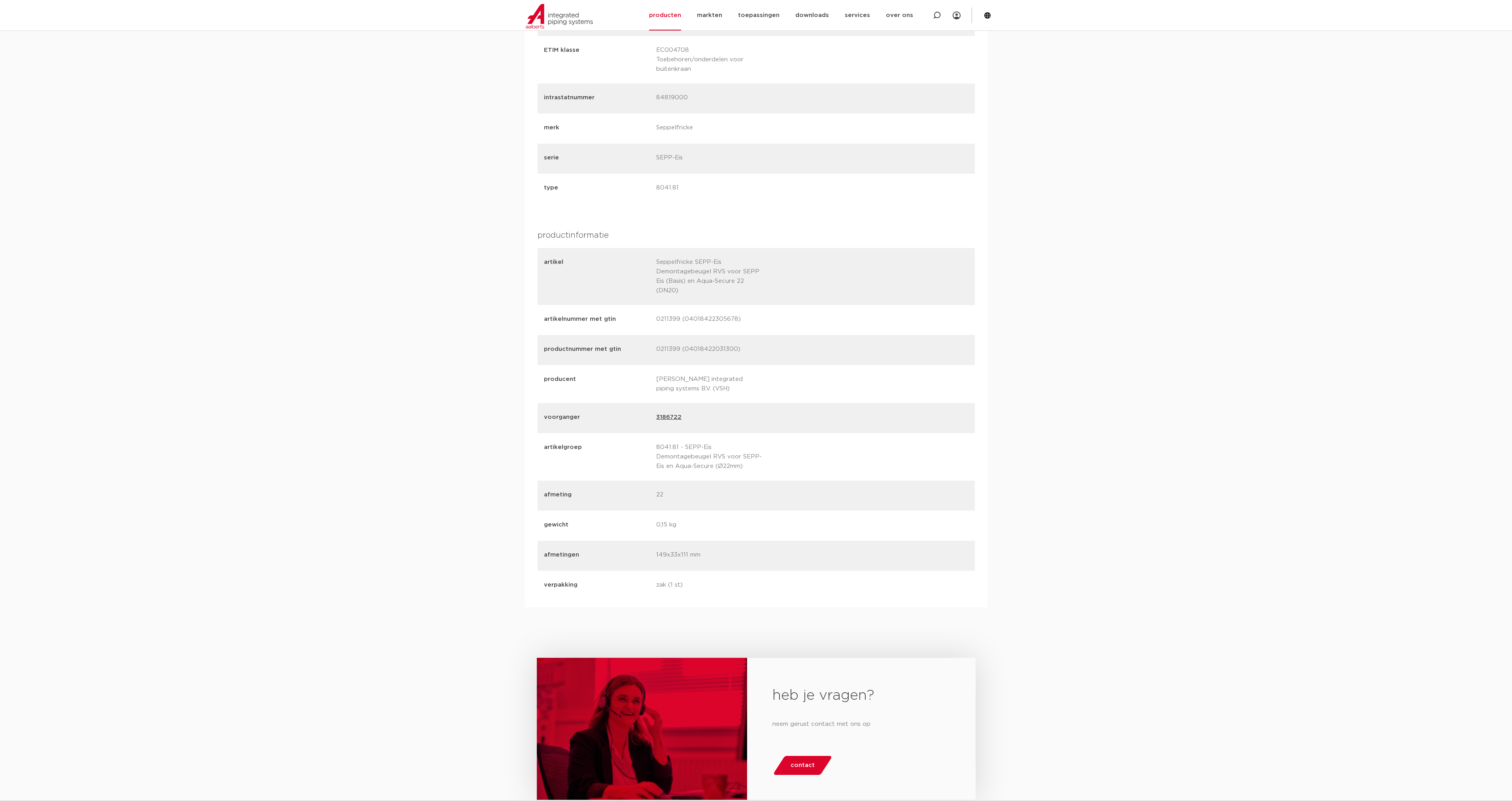
click at [841, 433] on div "artikelgroep 8041.81 - SEPP-Eis Demontagebeugel RVS voor SEPP-Eis en Aqua-Secur…" at bounding box center [756, 456] width 437 height 48
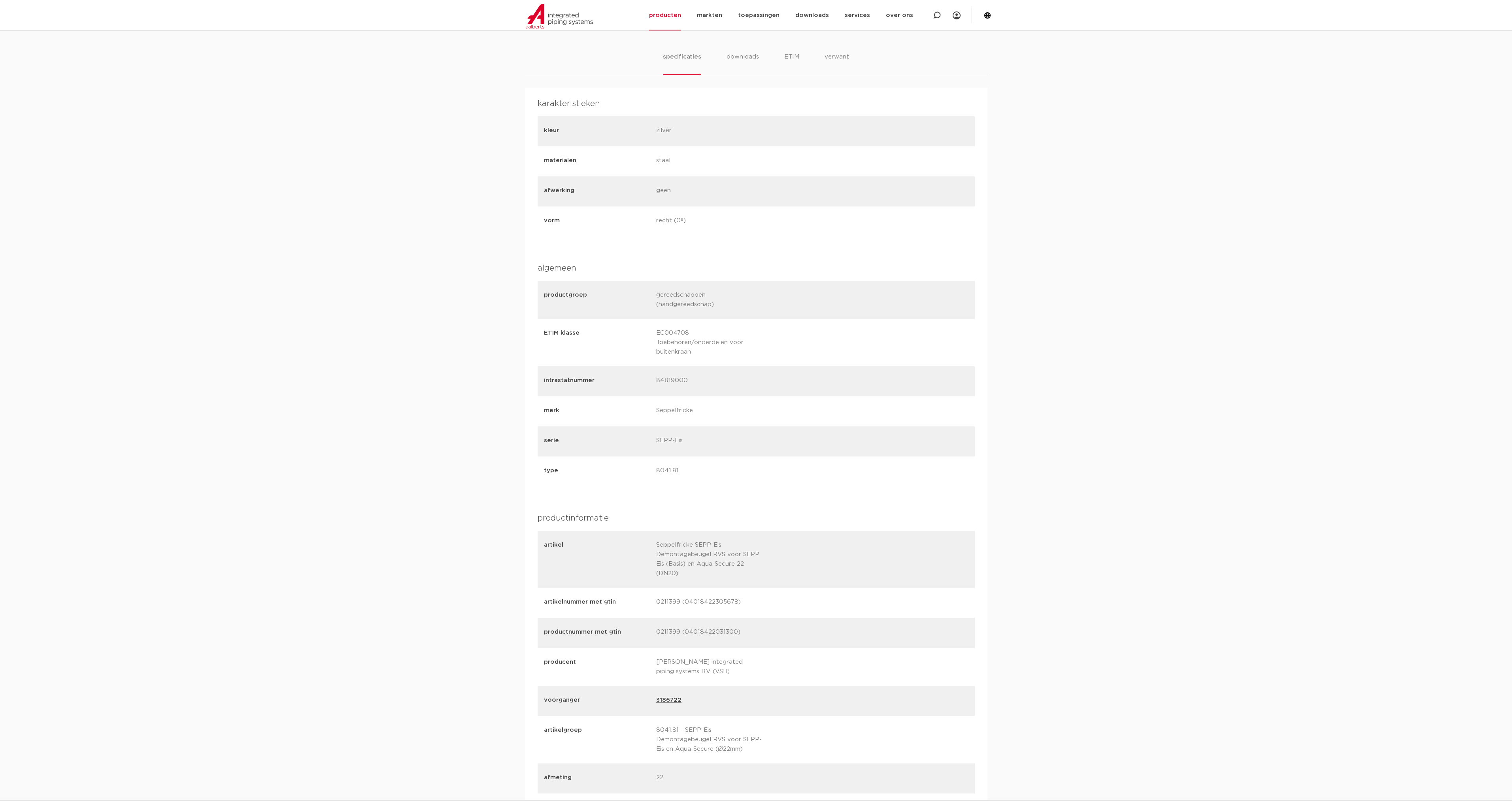
scroll to position [647, 0]
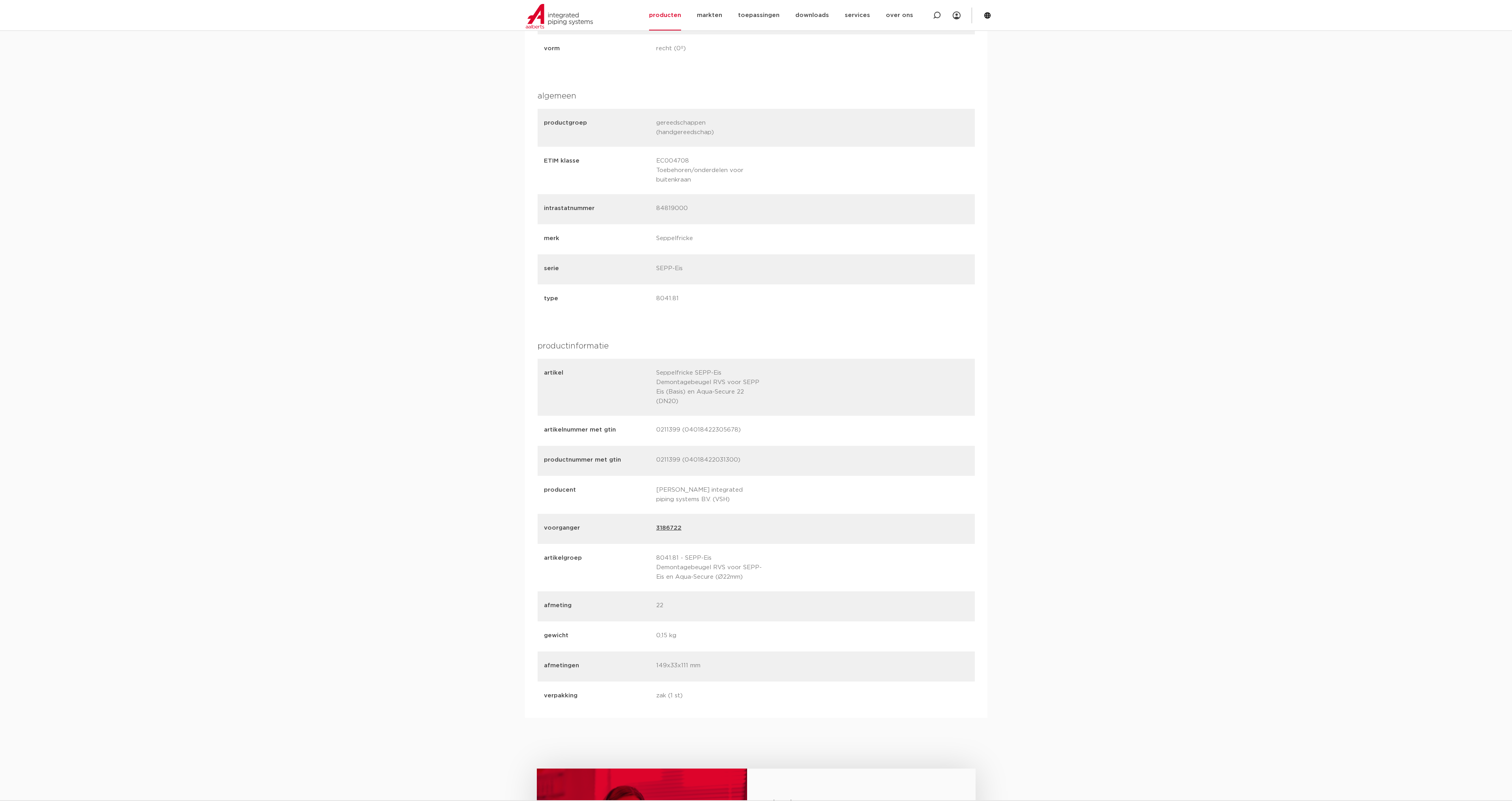
click at [670, 425] on p "0211399 (04018422305678)" at bounding box center [709, 430] width 106 height 11
copy p "0211399"
